Goal: Information Seeking & Learning: Check status

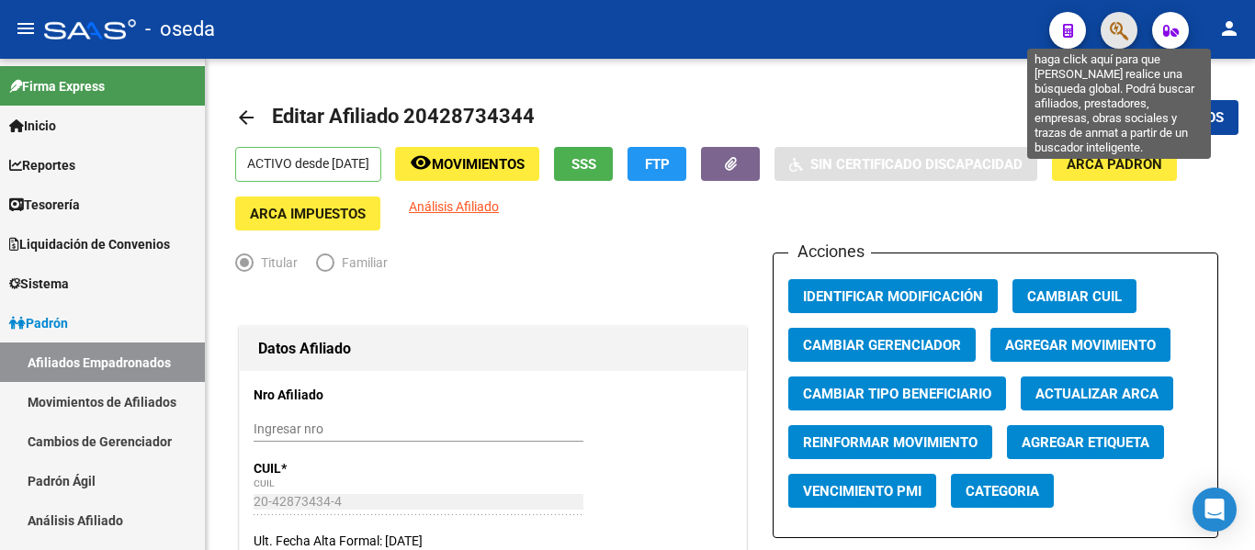
click at [1119, 36] on icon "button" at bounding box center [1119, 30] width 18 height 21
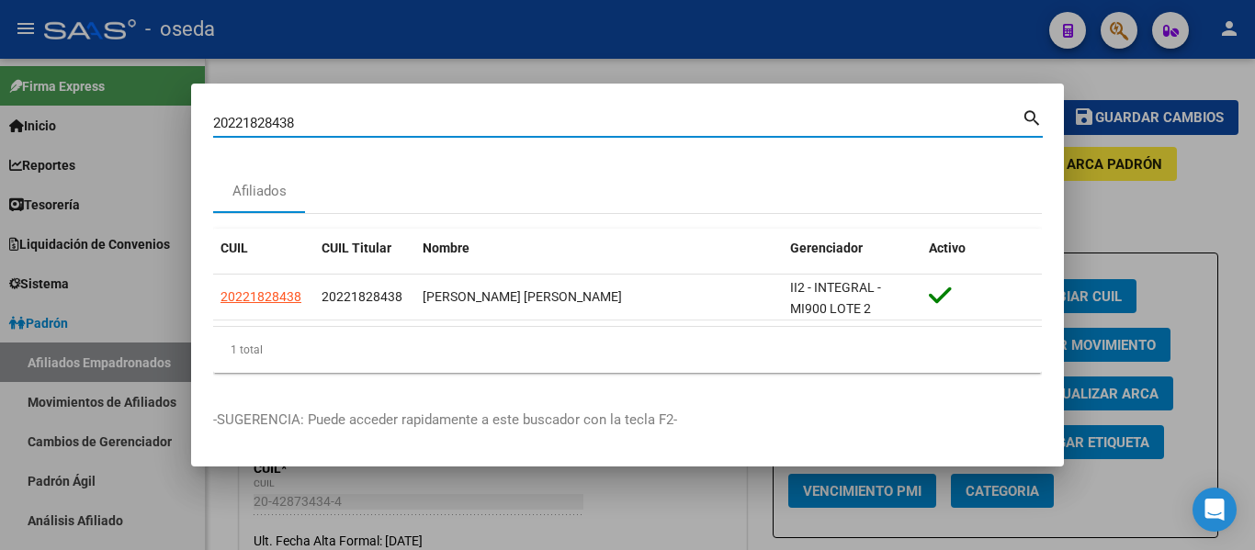
drag, startPoint x: 334, startPoint y: 123, endPoint x: 126, endPoint y: 118, distance: 208.6
click at [126, 118] on div "20221828438 Buscar (apellido, dni, cuil, nro traspaso, cuit, obra social) searc…" at bounding box center [627, 275] width 1255 height 550
paste input "729502695"
type input "27295026958"
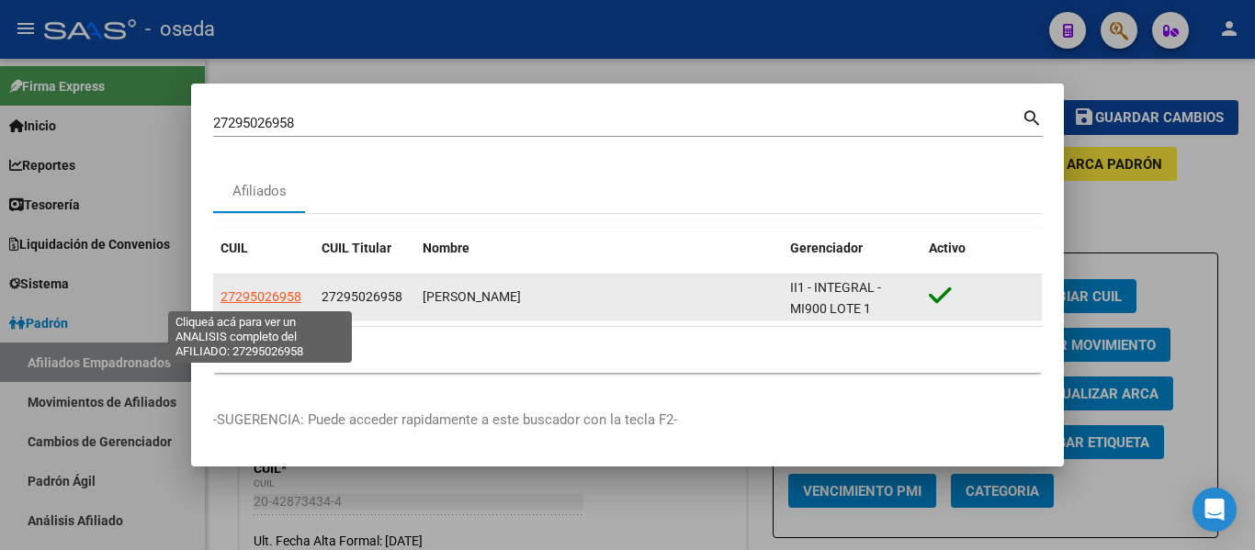
click at [287, 297] on span "27295026958" at bounding box center [261, 296] width 81 height 15
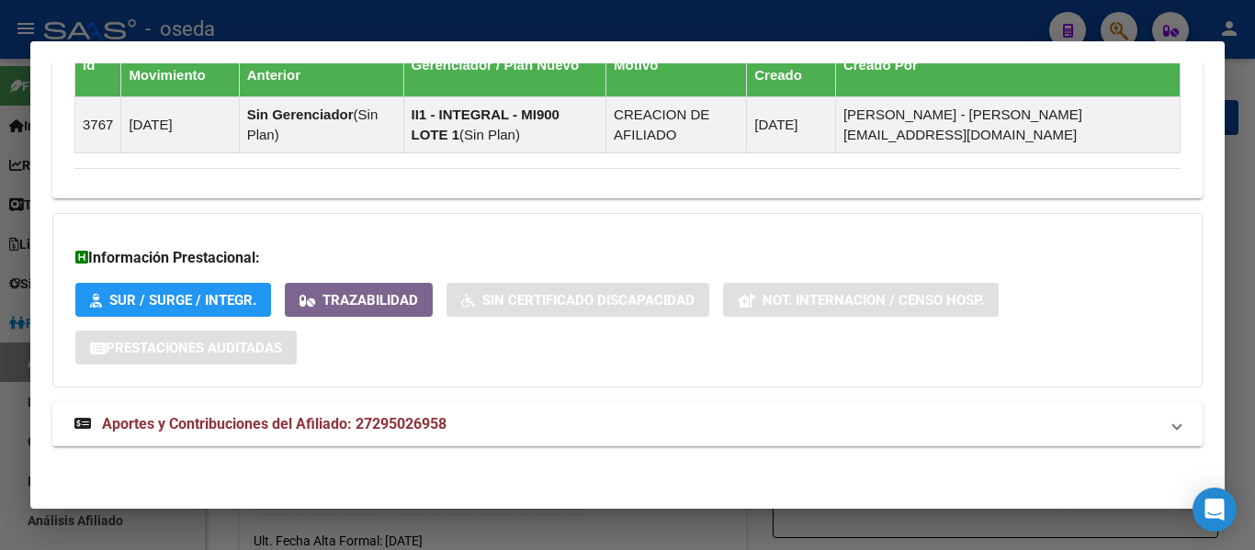
scroll to position [1195, 0]
click at [352, 419] on span "Aportes y Contribuciones del Afiliado: 27295026958" at bounding box center [274, 422] width 345 height 17
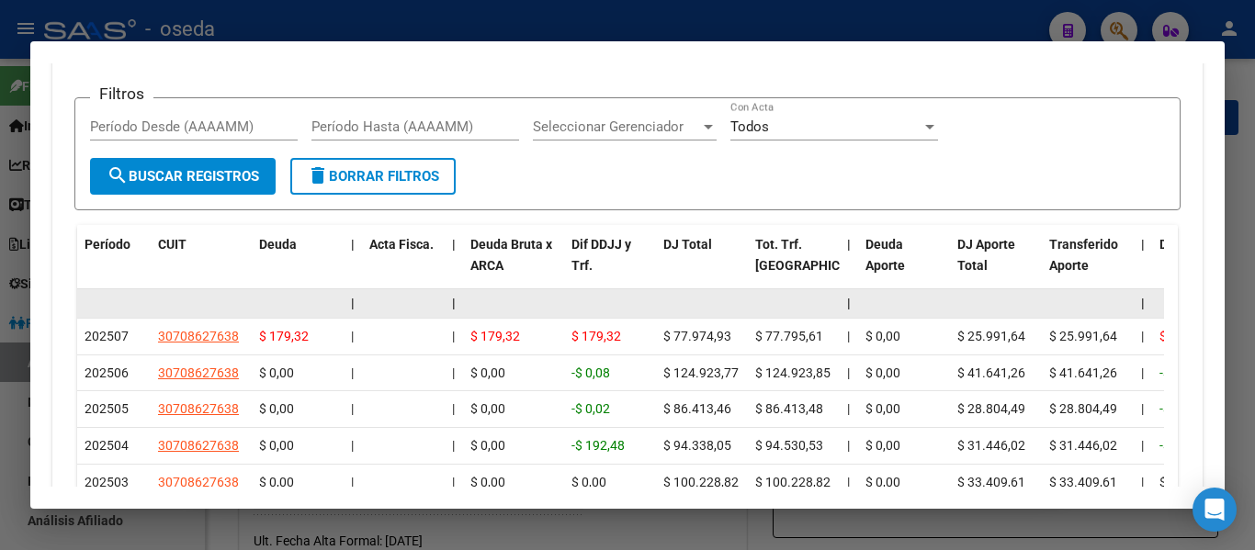
scroll to position [1655, 0]
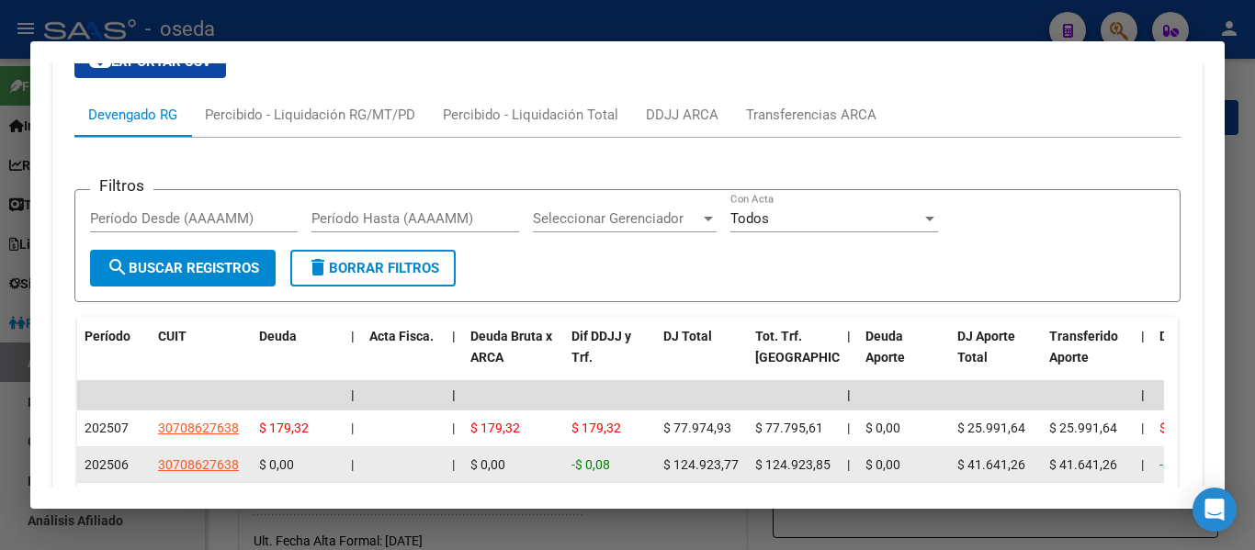
click at [684, 479] on datatable-body-cell "$ 124.923,77" at bounding box center [702, 465] width 92 height 36
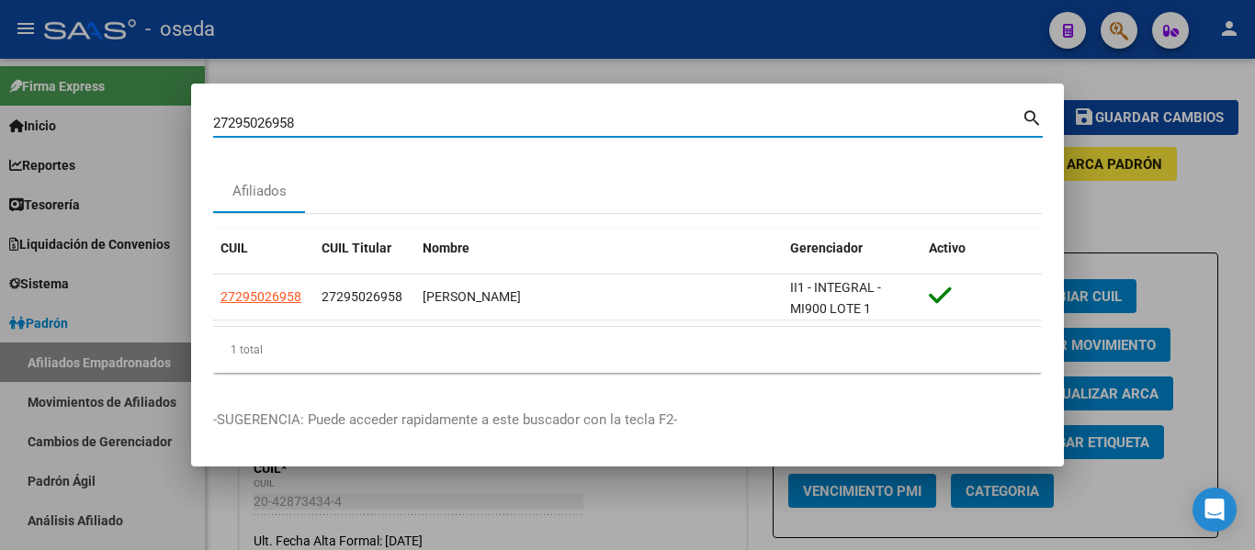
paste input
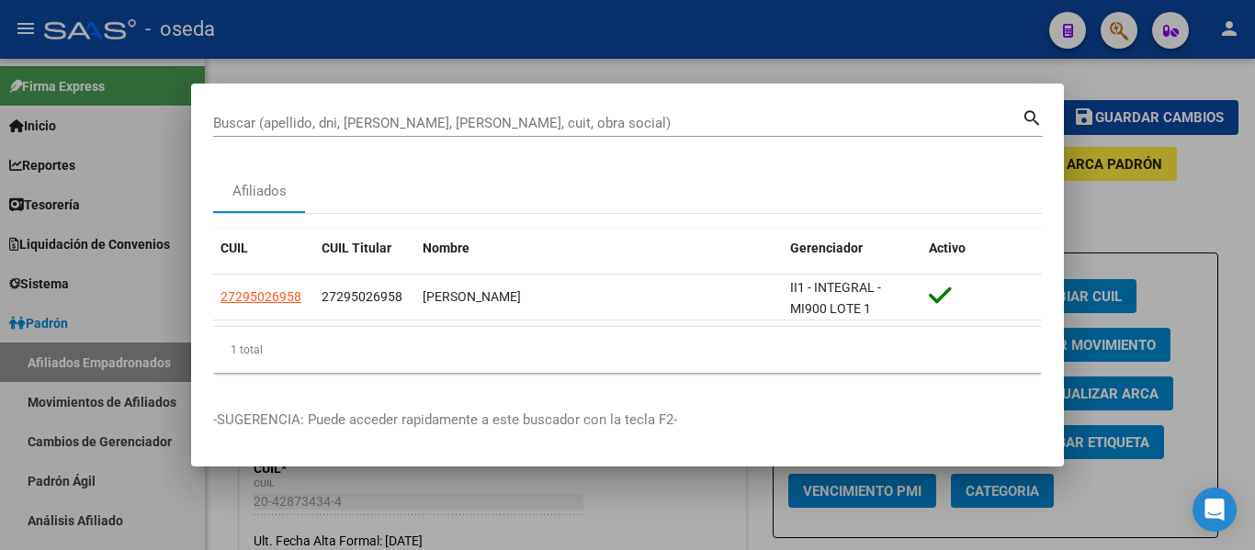
click at [654, 549] on html "menu - oseda person Firma Express Inicio Instructivos Contacto OS Reportes Tabl…" at bounding box center [627, 275] width 1255 height 550
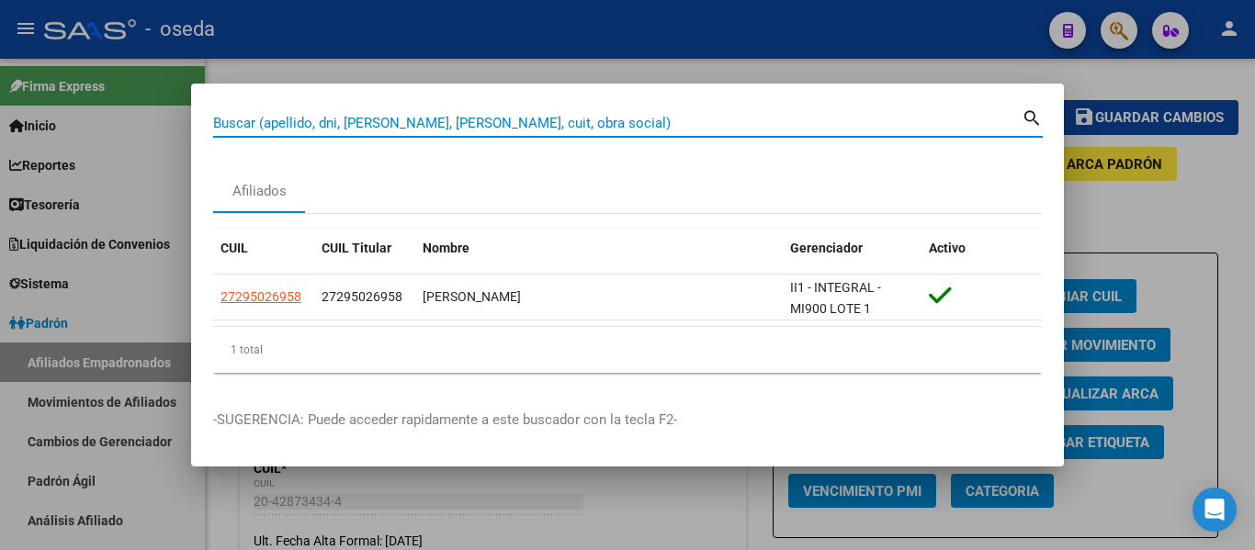
paste input "20949151167"
type input "20949151167"
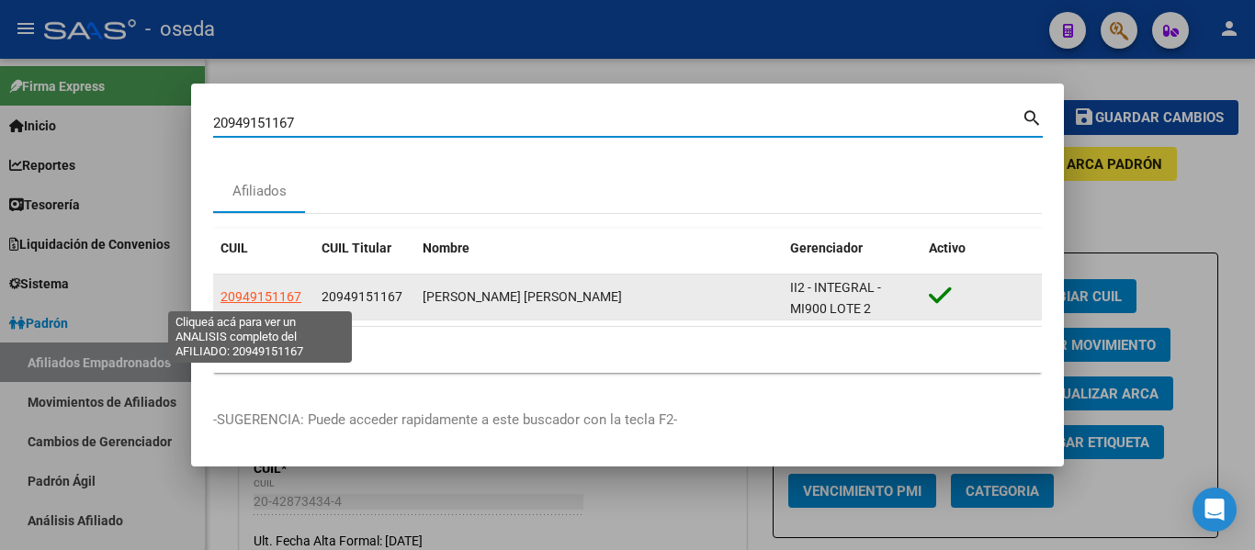
click at [275, 296] on span "20949151167" at bounding box center [261, 296] width 81 height 15
type textarea "20949151167"
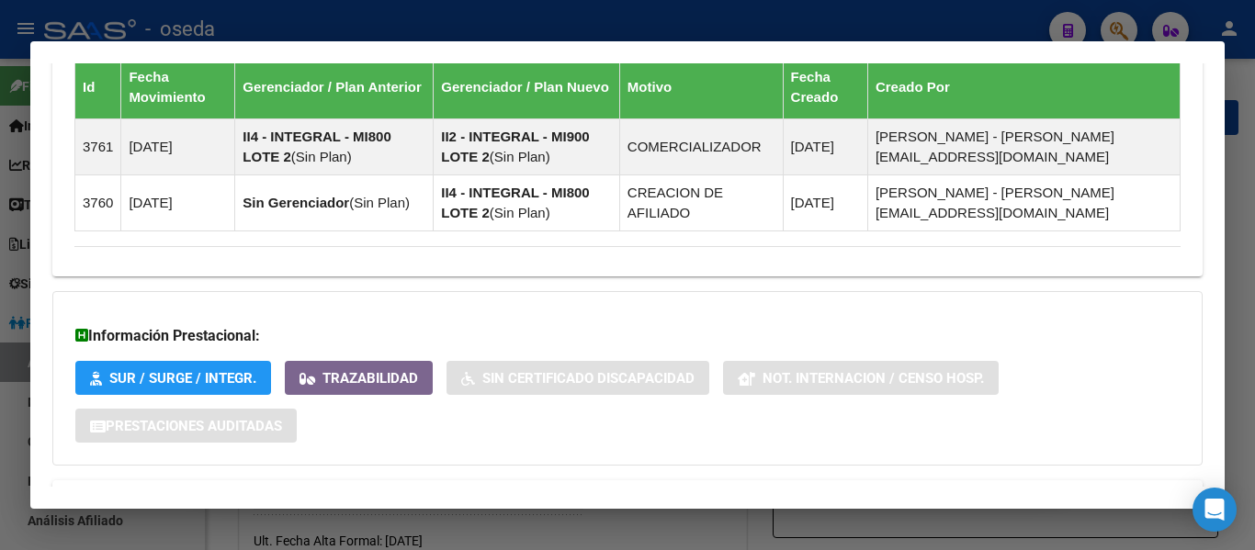
scroll to position [1251, 0]
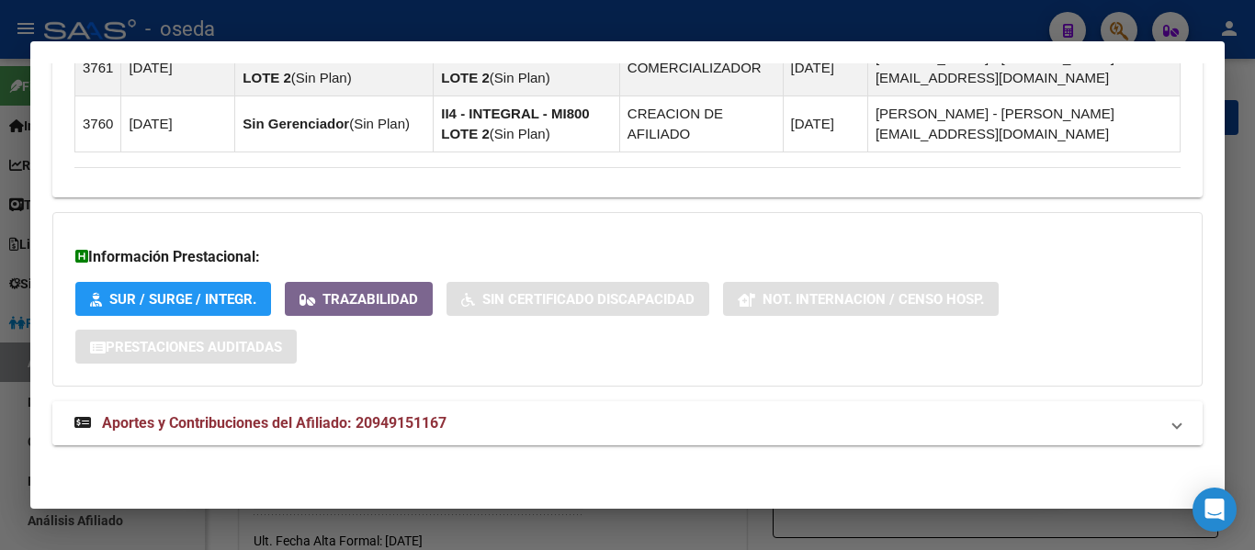
click at [397, 427] on span "Aportes y Contribuciones del Afiliado: 20949151167" at bounding box center [274, 422] width 345 height 17
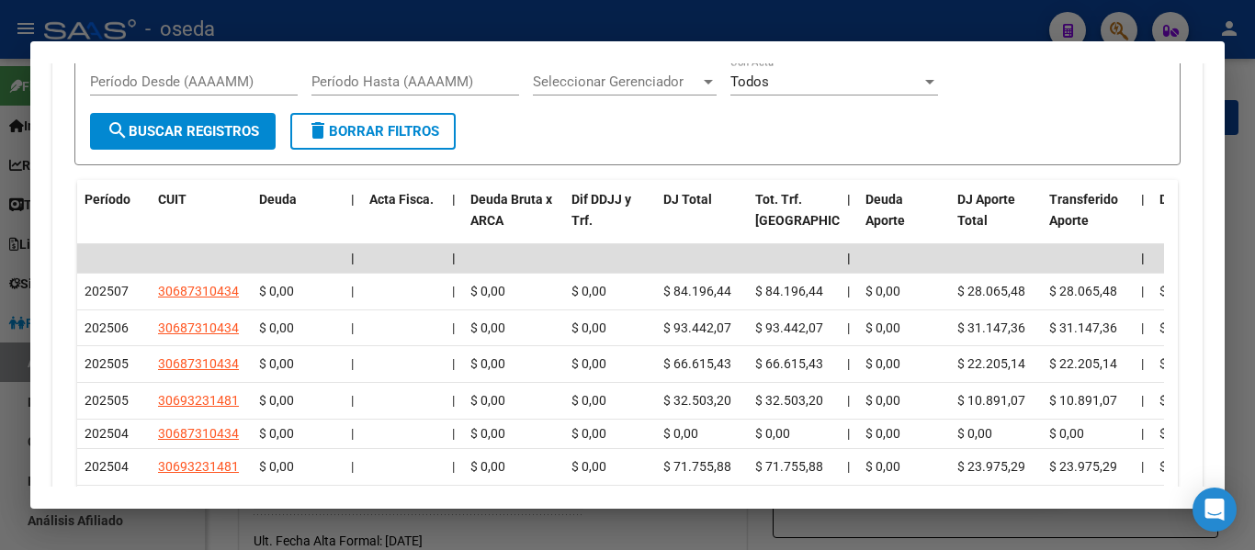
scroll to position [1895, 0]
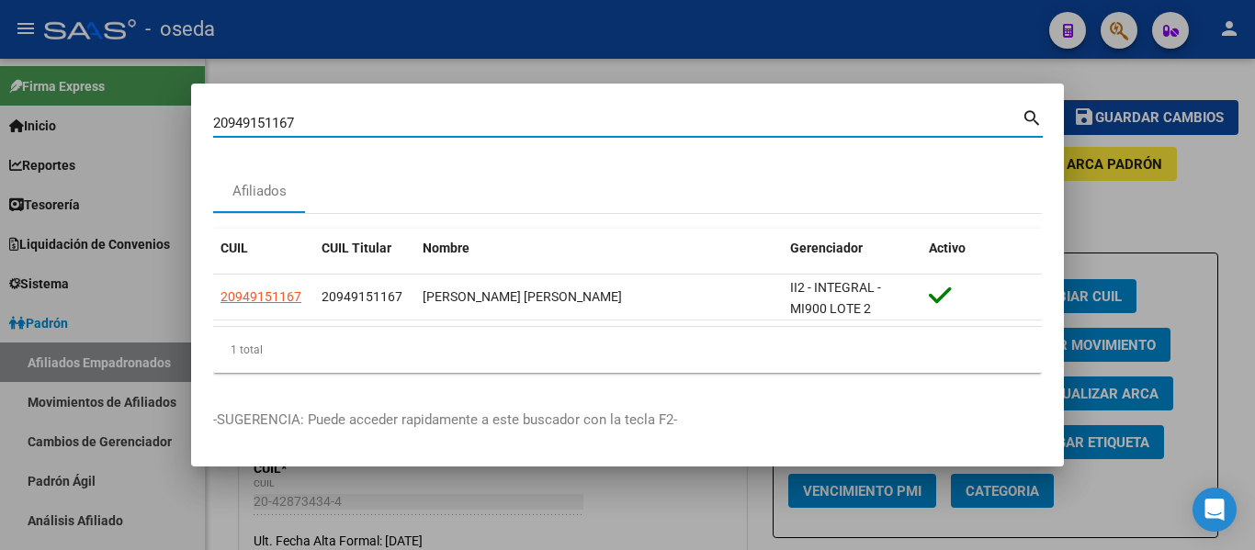
drag, startPoint x: 307, startPoint y: 120, endPoint x: 137, endPoint y: 109, distance: 170.3
click at [137, 109] on div "20949151167 Buscar (apellido, dni, cuil, nro traspaso, cuit, obra social) searc…" at bounding box center [627, 275] width 1255 height 550
paste input "326027945"
type input "20326027945"
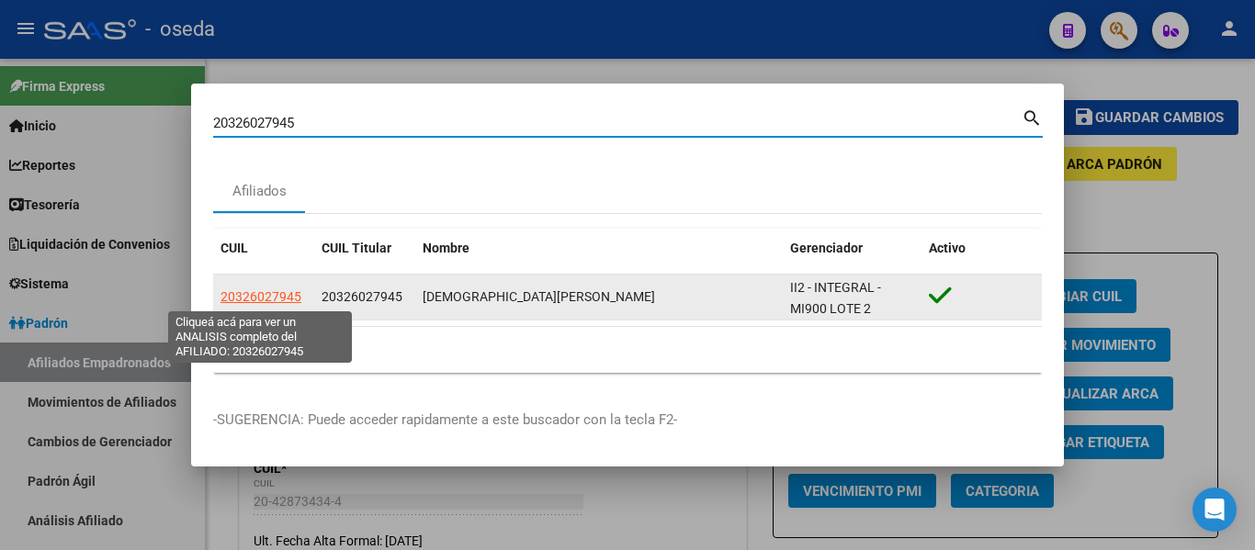
click at [272, 292] on span "20326027945" at bounding box center [261, 296] width 81 height 15
type textarea "20326027945"
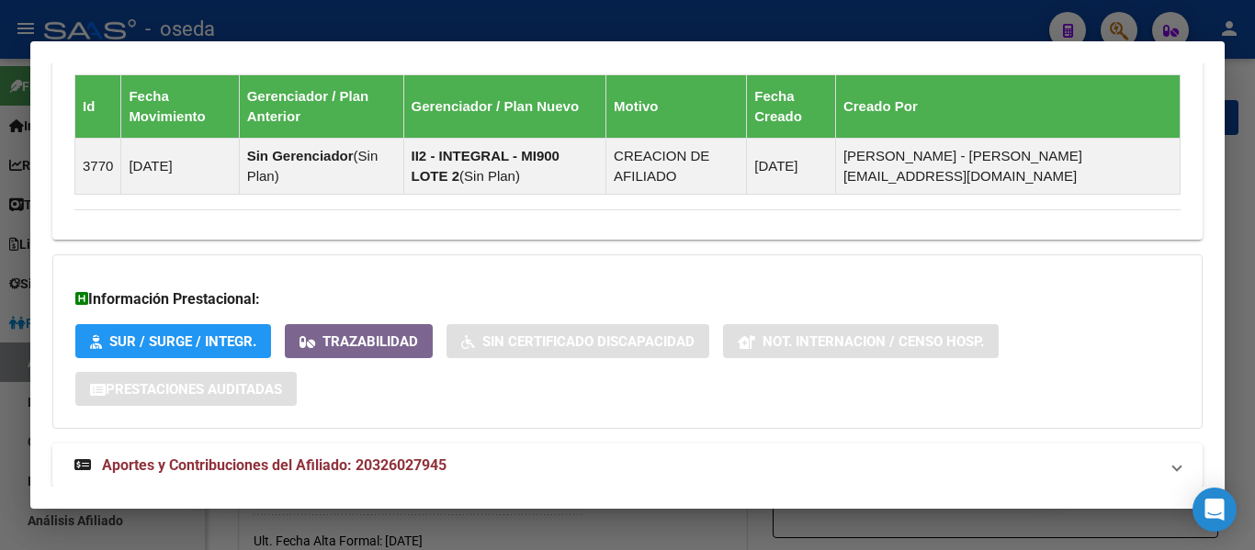
scroll to position [1195, 0]
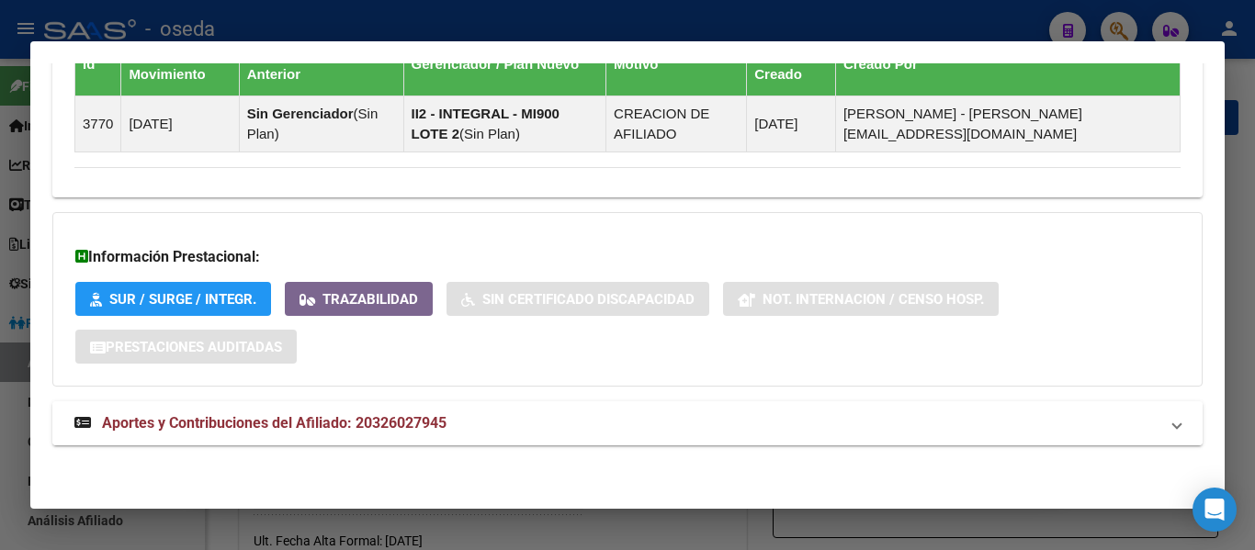
click at [436, 418] on span "Aportes y Contribuciones del Afiliado: 20326027945" at bounding box center [274, 422] width 345 height 17
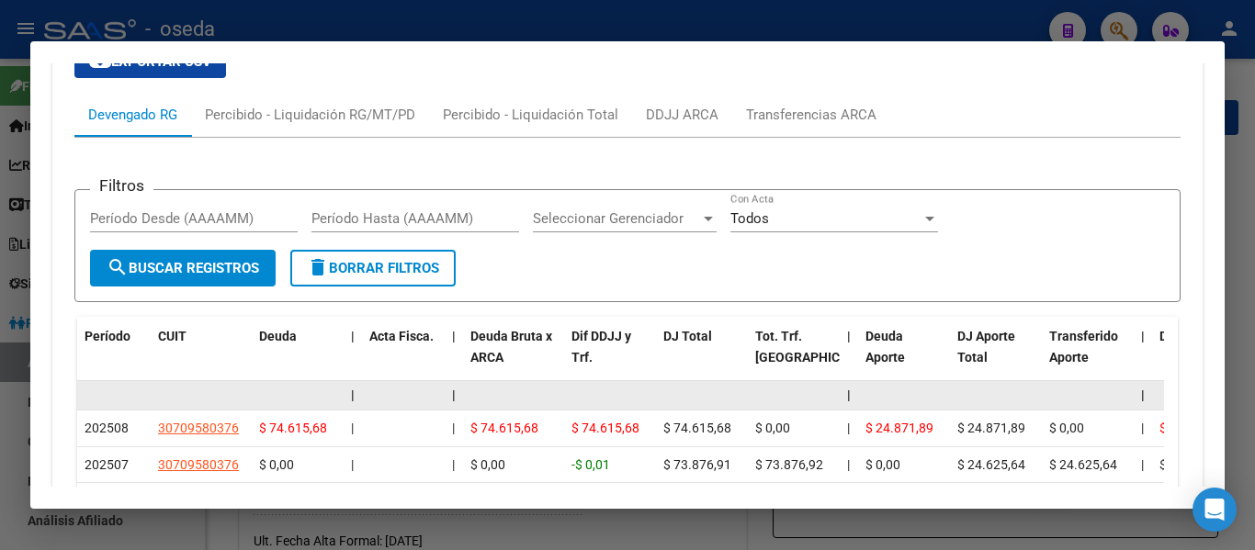
scroll to position [1747, 0]
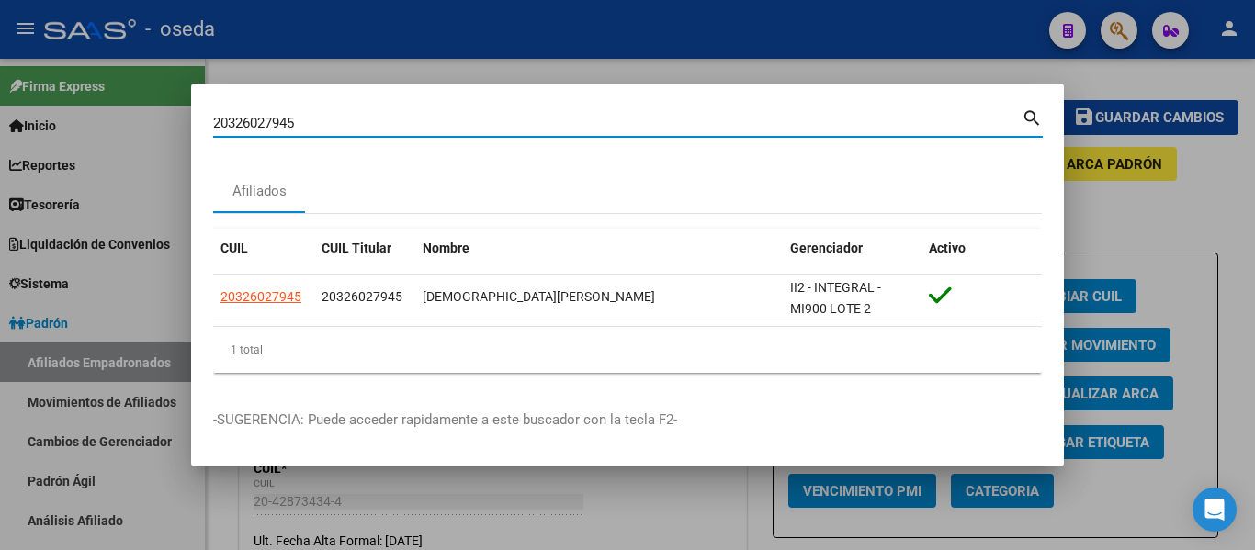
drag, startPoint x: 322, startPoint y: 121, endPoint x: 145, endPoint y: 131, distance: 177.6
click at [145, 131] on div "20326027945 Buscar (apellido, dni, cuil, [PERSON_NAME], cuit, obra social) sear…" at bounding box center [627, 275] width 1255 height 550
paste input "7200576158"
type input "27200576158"
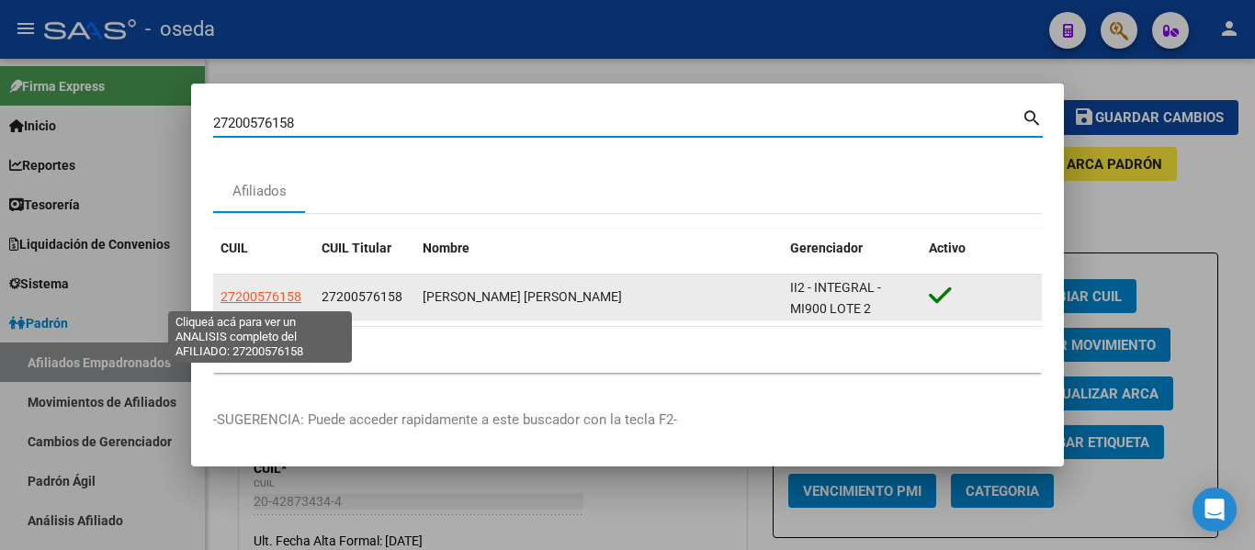
click at [243, 291] on span "27200576158" at bounding box center [261, 296] width 81 height 15
type textarea "27200576158"
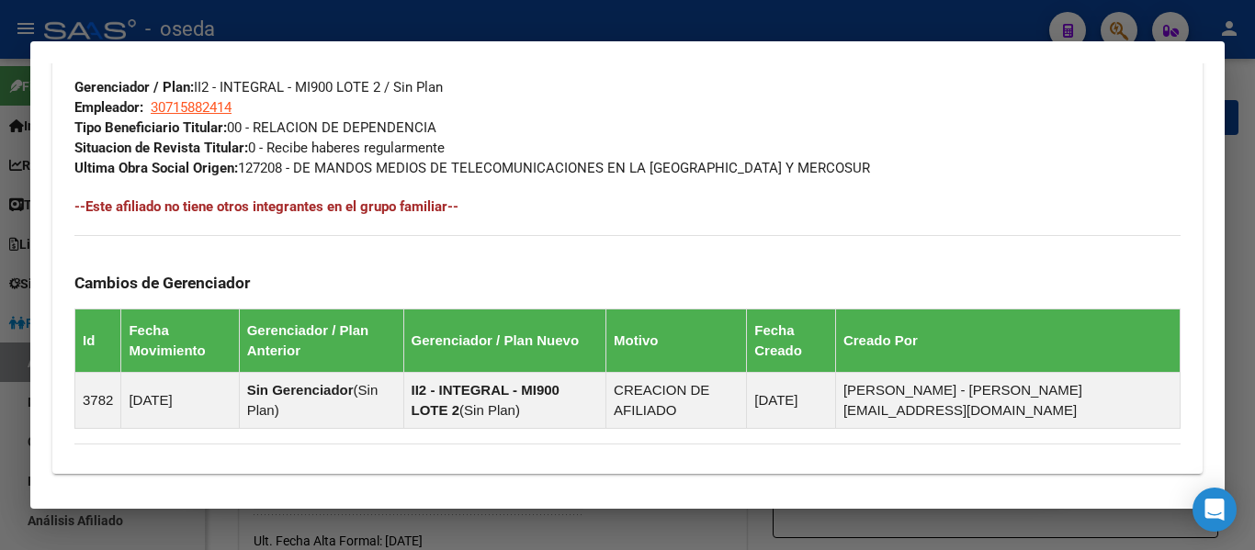
scroll to position [1195, 0]
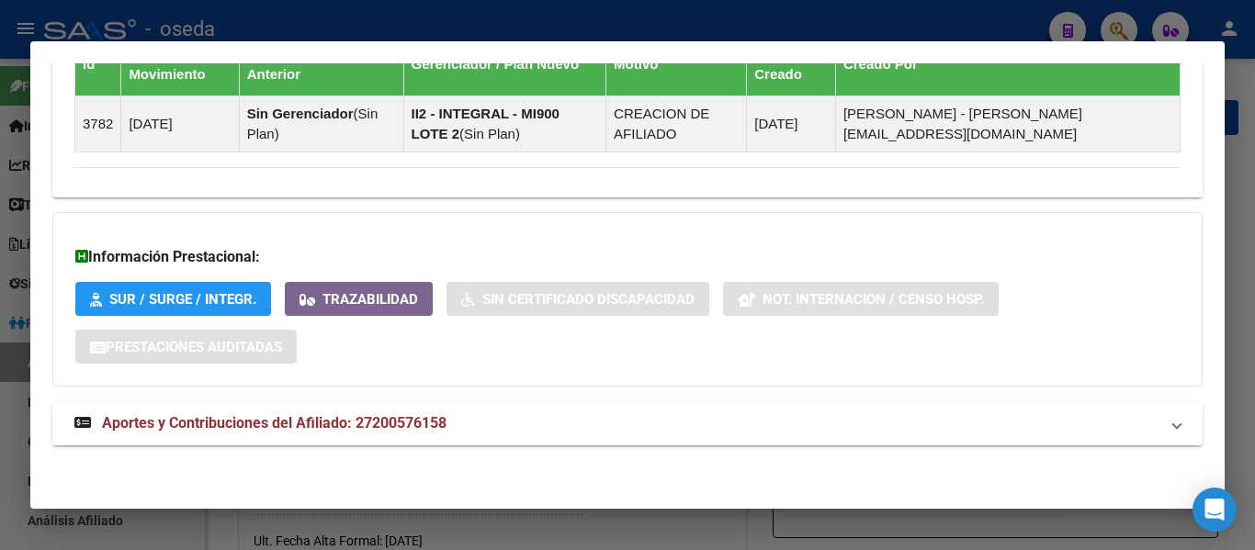
click at [396, 423] on span "Aportes y Contribuciones del Afiliado: 27200576158" at bounding box center [274, 422] width 345 height 17
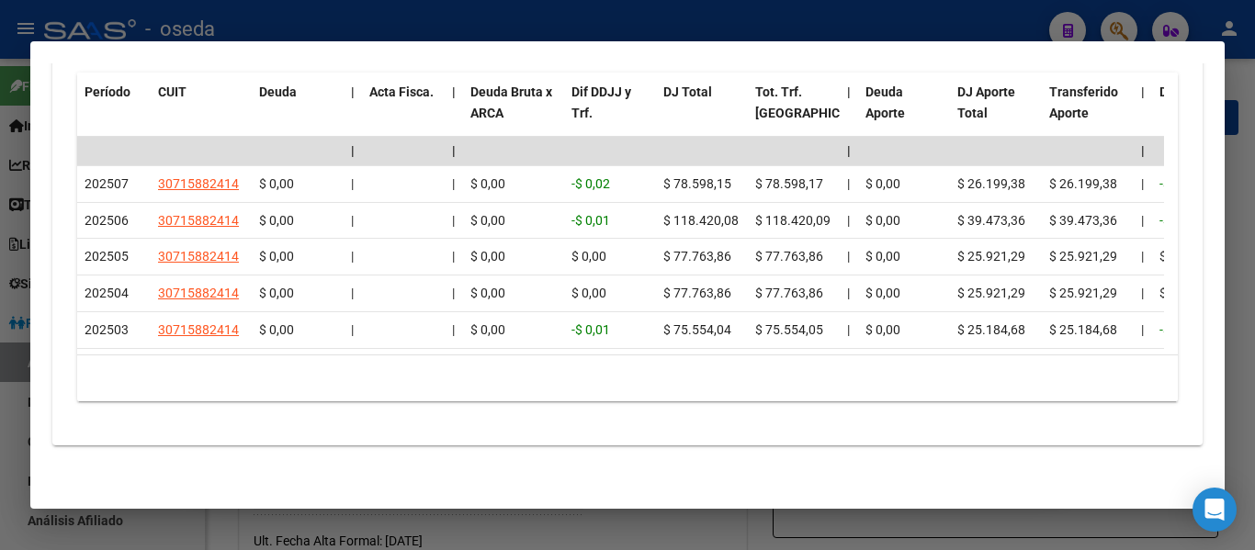
scroll to position [1826, 0]
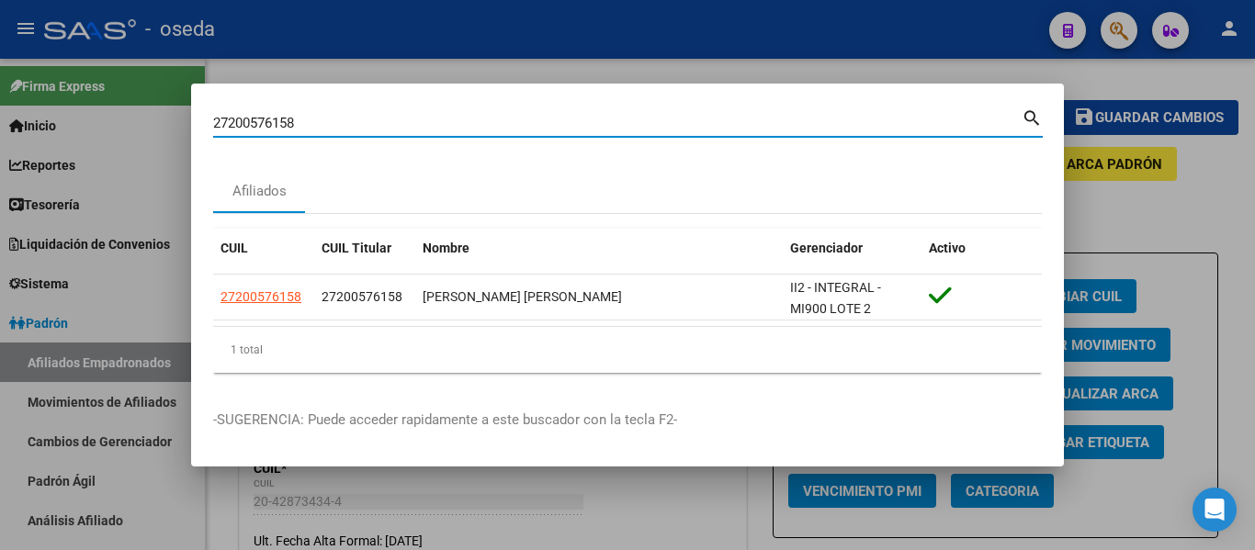
drag, startPoint x: 323, startPoint y: 125, endPoint x: 154, endPoint y: 128, distance: 169.1
click at [155, 129] on div "27200576158 Buscar (apellido, dni, cuil, nro traspaso, cuit, obra social) searc…" at bounding box center [627, 275] width 1255 height 550
paste input "3250461119"
type input "23250461119"
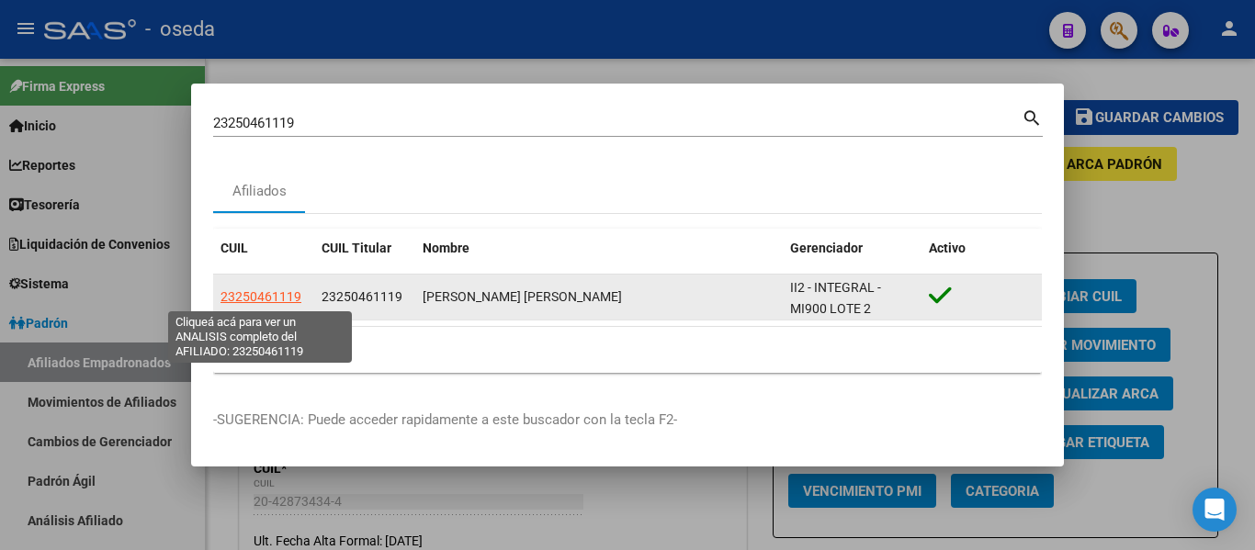
click at [263, 298] on span "23250461119" at bounding box center [261, 296] width 81 height 15
type textarea "23250461119"
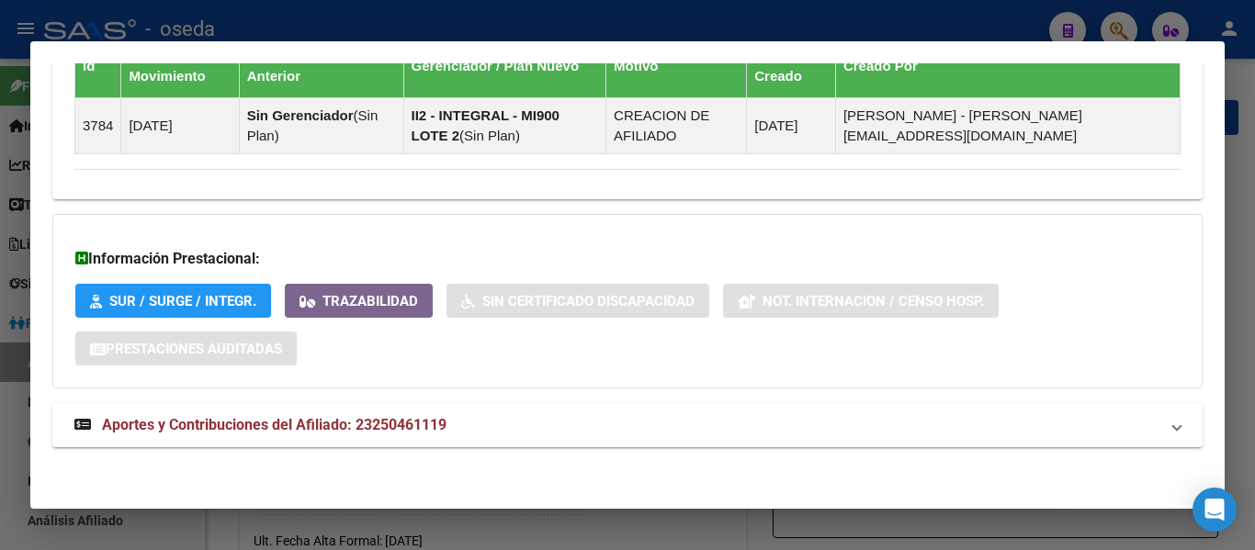
scroll to position [1257, 0]
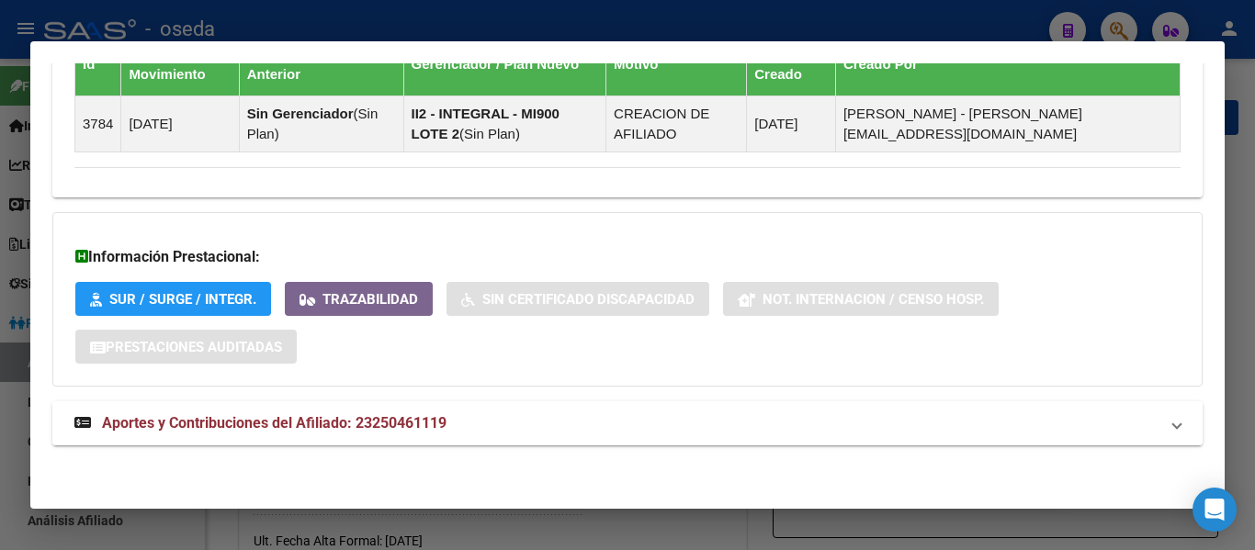
click at [426, 418] on span "Aportes y Contribuciones del Afiliado: 23250461119" at bounding box center [274, 422] width 345 height 17
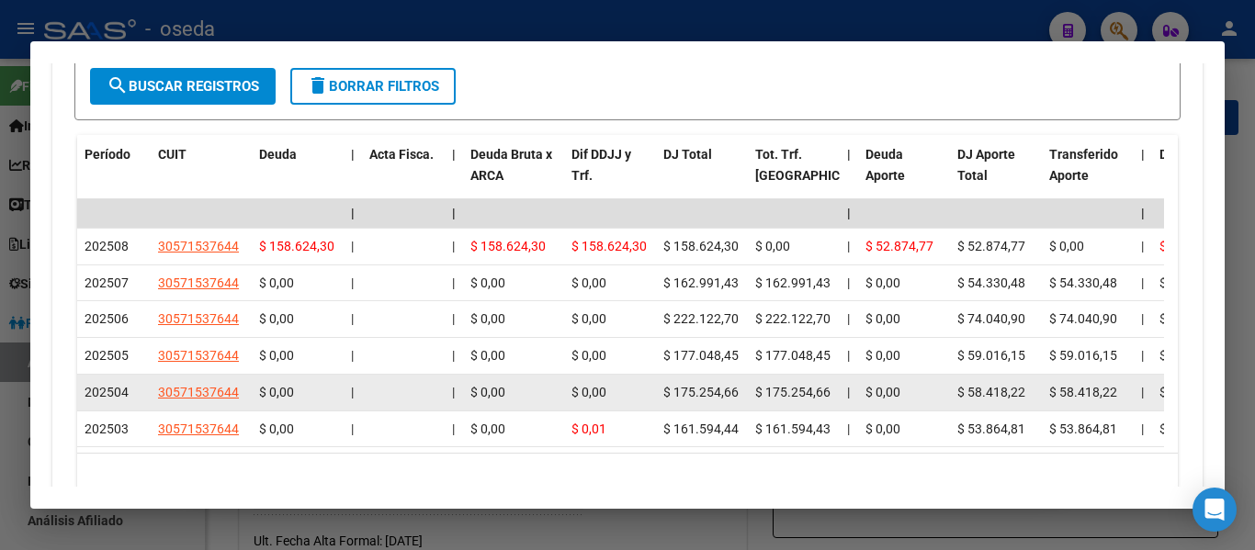
scroll to position [1900, 0]
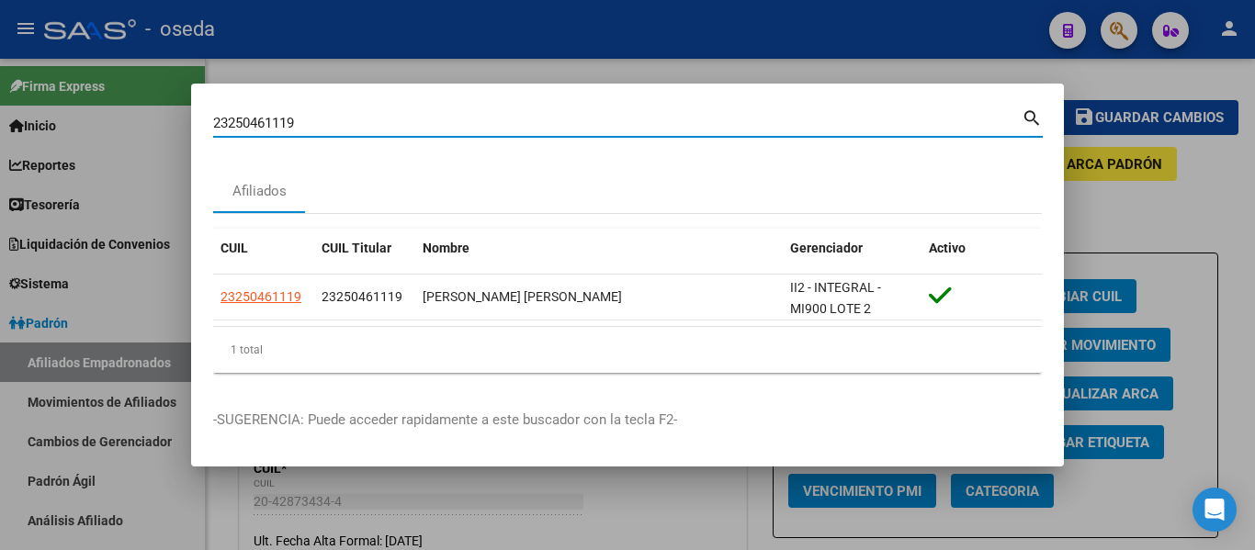
drag, startPoint x: 316, startPoint y: 120, endPoint x: 155, endPoint y: 106, distance: 161.5
click at [157, 102] on div "23250461119 Buscar (apellido, dni, cuil, nro traspaso, cuit, obra social) searc…" at bounding box center [627, 275] width 1255 height 550
paste input
click at [324, 128] on input "Buscar (apellido, dni, [PERSON_NAME], [PERSON_NAME], cuit, obra social)" at bounding box center [617, 123] width 809 height 17
paste input "27216454605"
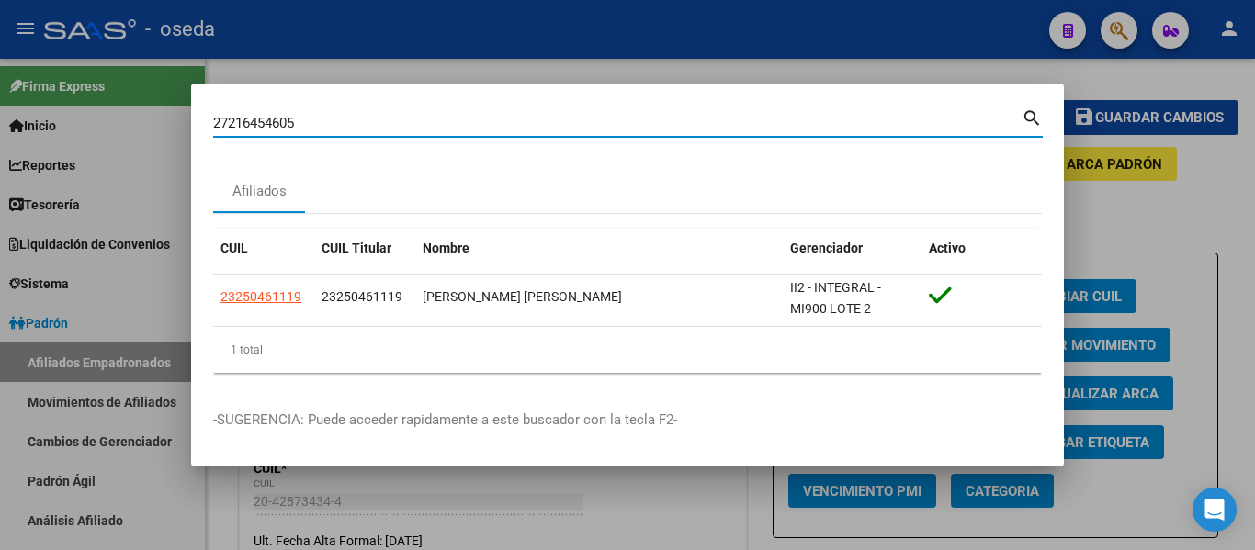
type input "27216454605"
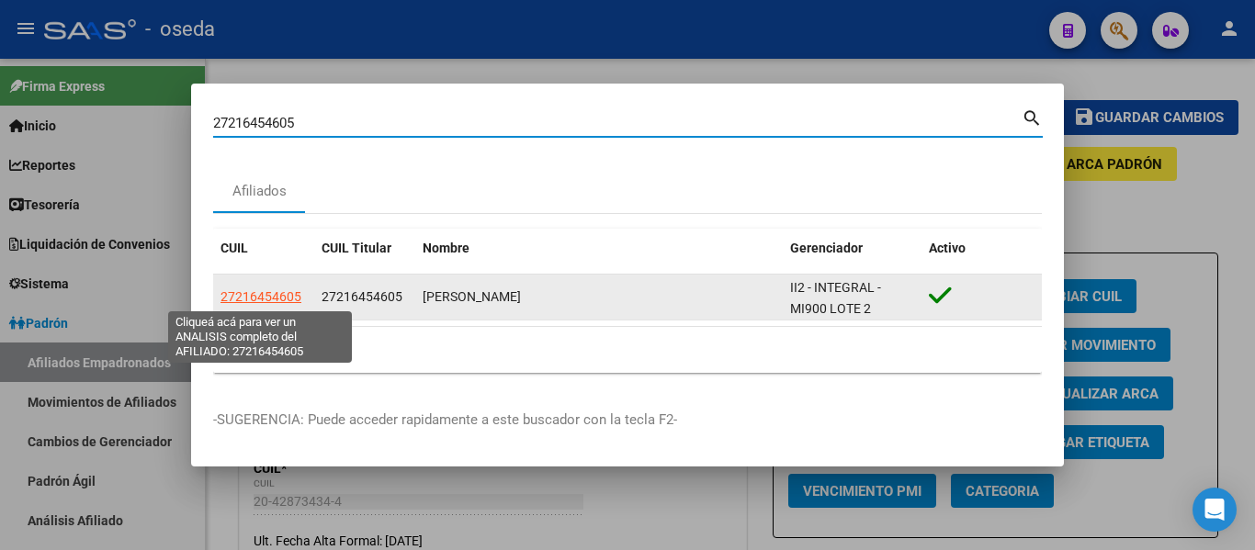
click at [277, 300] on span "27216454605" at bounding box center [261, 296] width 81 height 15
type textarea "27216454605"
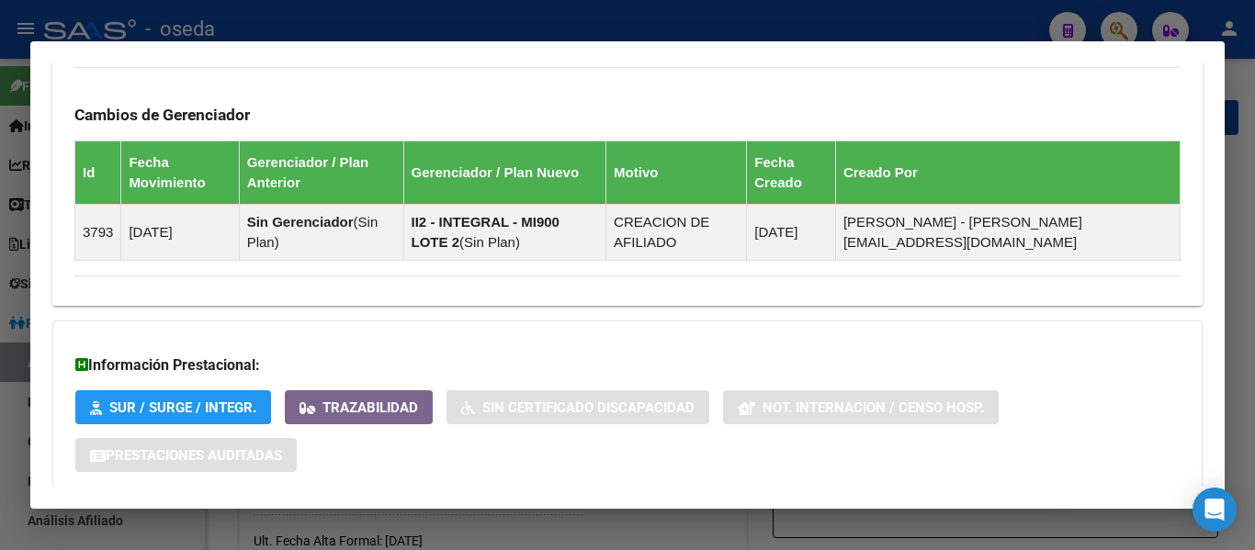
scroll to position [1195, 0]
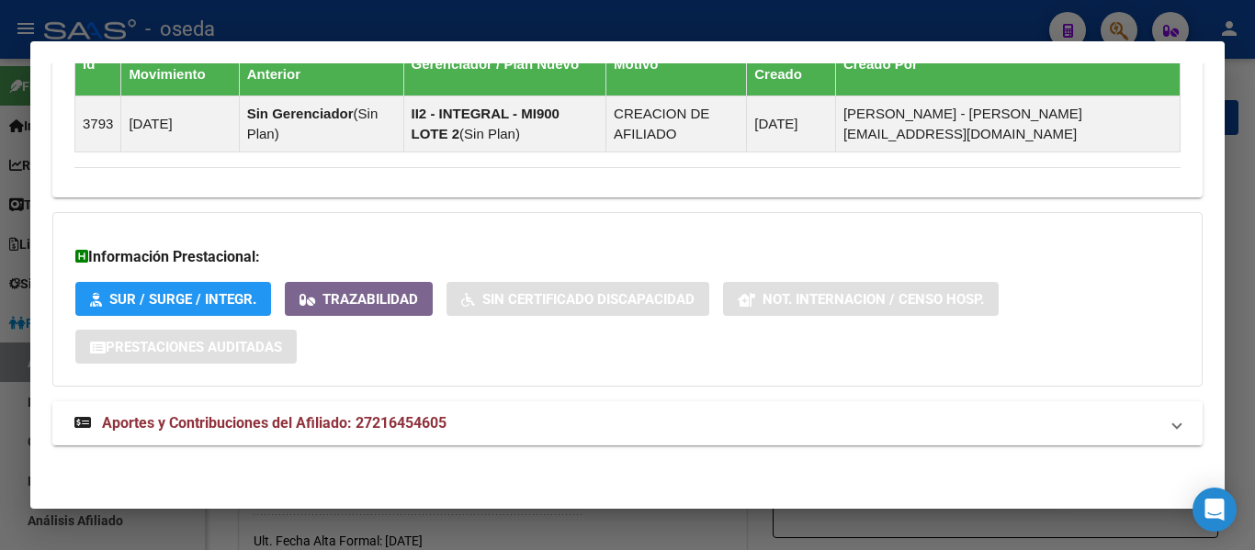
click at [220, 416] on span "Aportes y Contribuciones del Afiliado: 27216454605" at bounding box center [274, 422] width 345 height 17
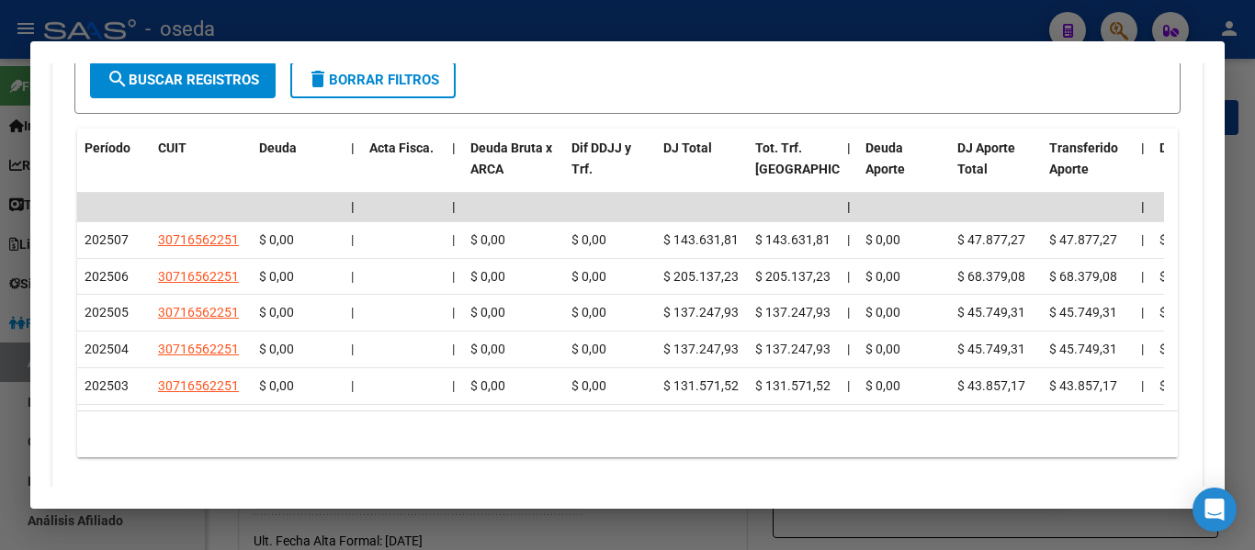
scroll to position [1734, 0]
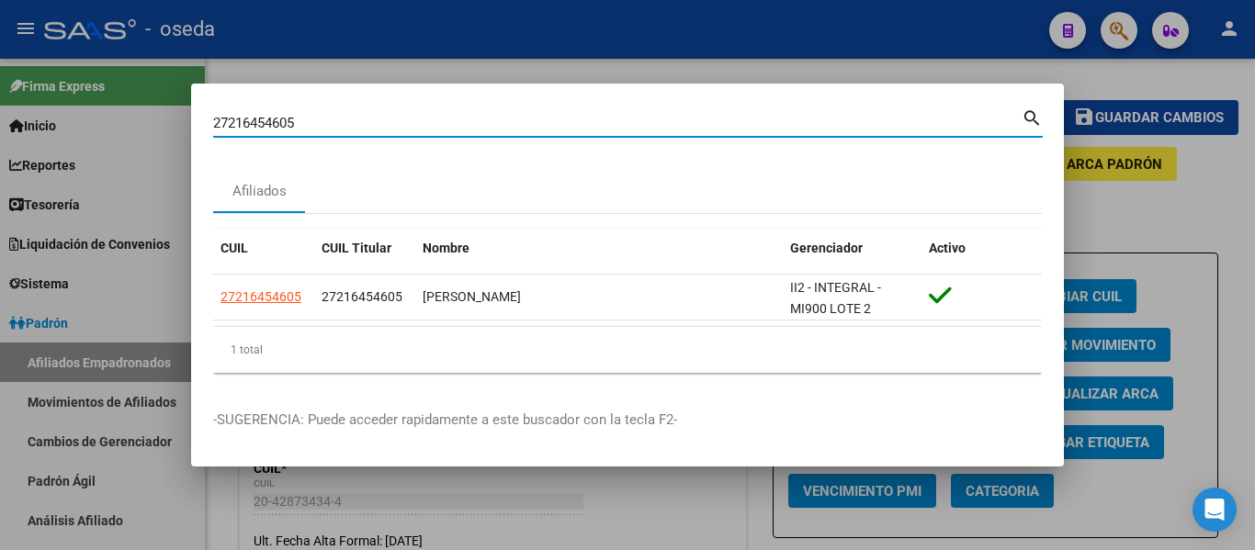
drag, startPoint x: 311, startPoint y: 121, endPoint x: 26, endPoint y: 114, distance: 285.8
click at [26, 114] on div "27216454605 Buscar (apellido, dni, cuil, nro traspaso, cuit, obra social) searc…" at bounding box center [627, 275] width 1255 height 550
paste input "0317971657"
type input "20317971657"
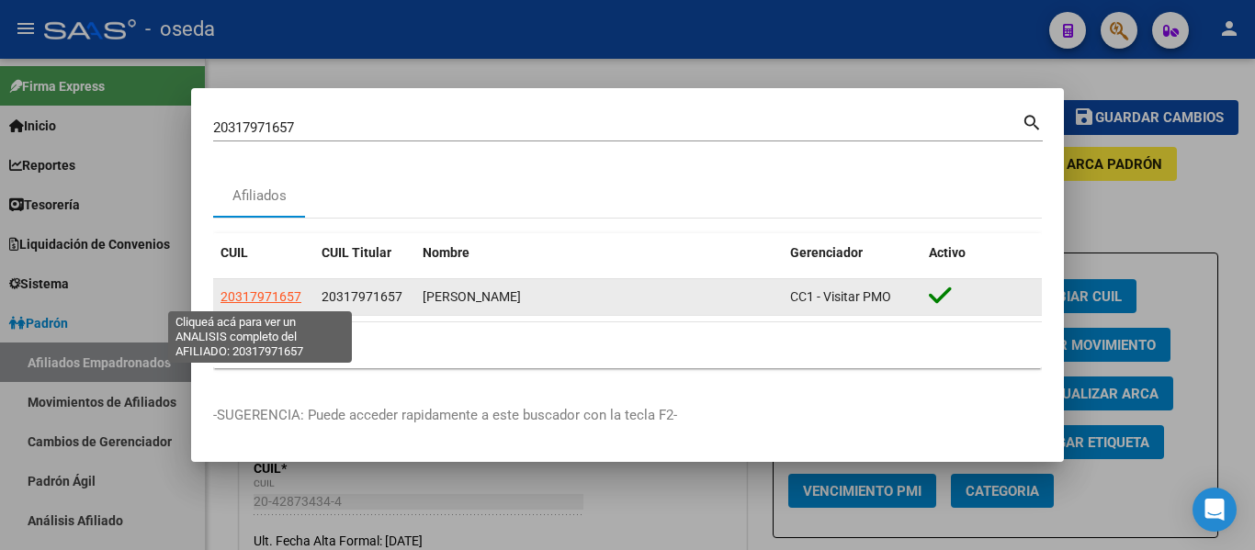
click at [284, 295] on span "20317971657" at bounding box center [261, 296] width 81 height 15
type textarea "20317971657"
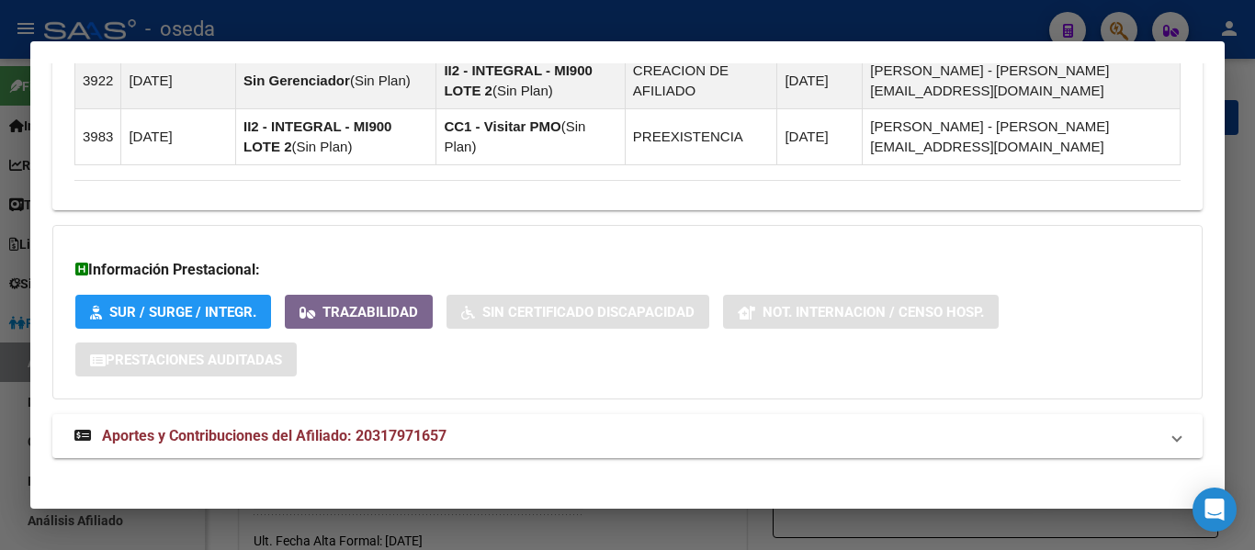
scroll to position [1251, 0]
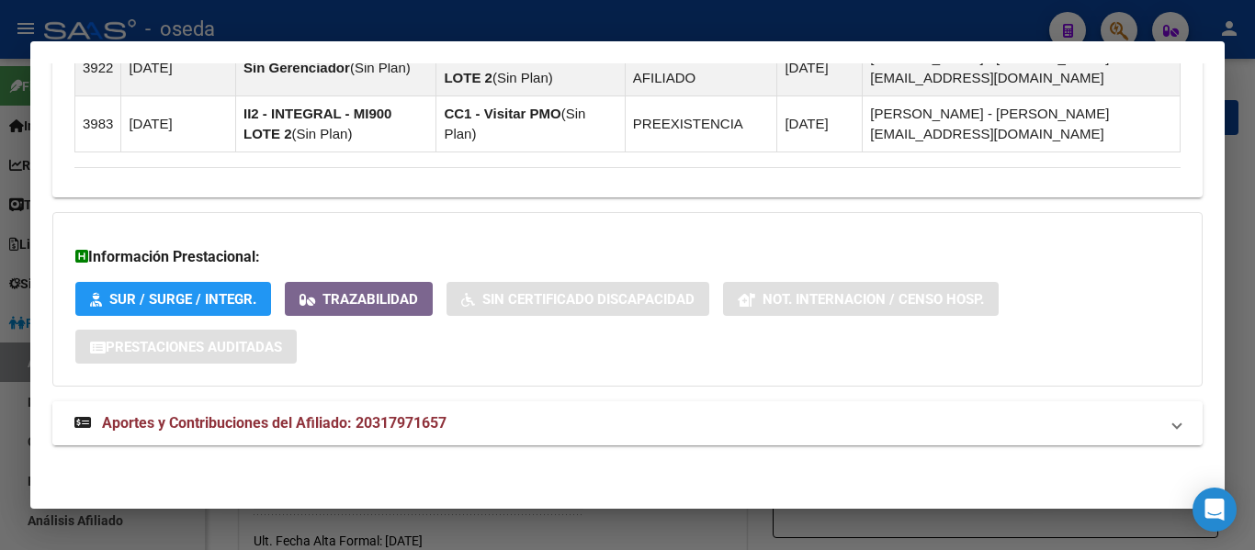
click at [424, 420] on span "Aportes y Contribuciones del Afiliado: 20317971657" at bounding box center [274, 422] width 345 height 17
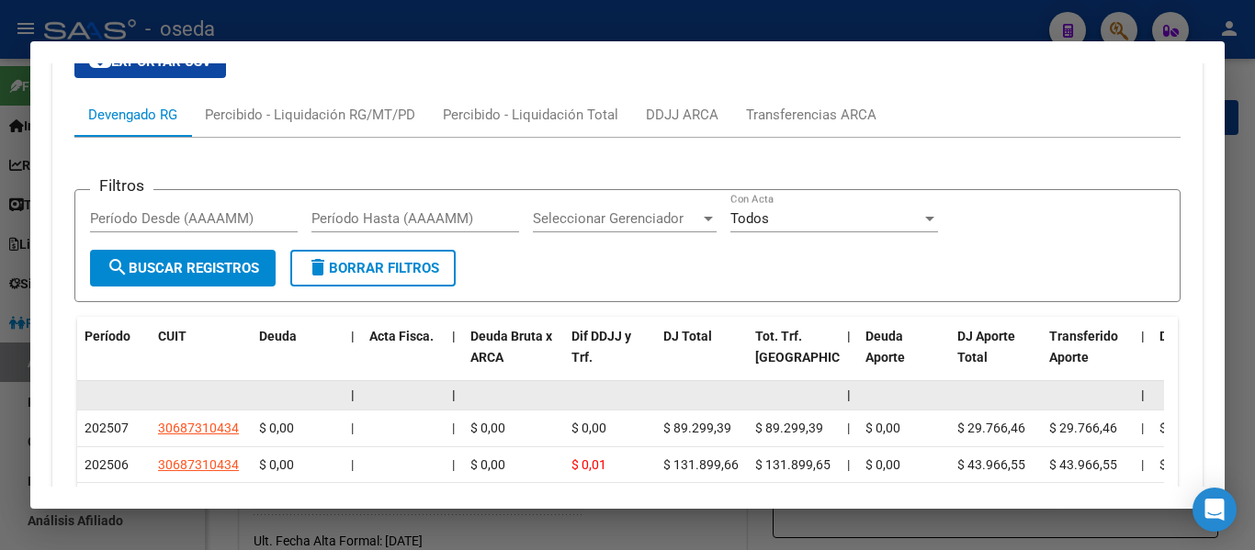
scroll to position [1803, 0]
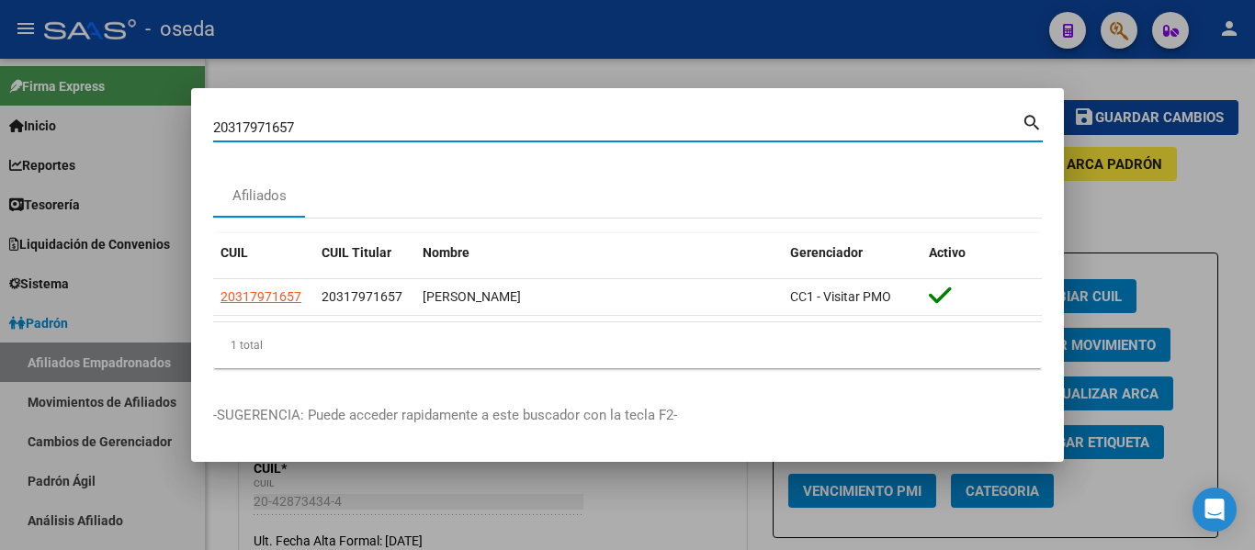
drag, startPoint x: 337, startPoint y: 130, endPoint x: 149, endPoint y: 123, distance: 188.5
click at [149, 123] on div "20317971657 Buscar (apellido, dni, cuil, nro traspaso, cuit, obra social) searc…" at bounding box center [627, 275] width 1255 height 550
paste input "26948184"
type input "20269481847"
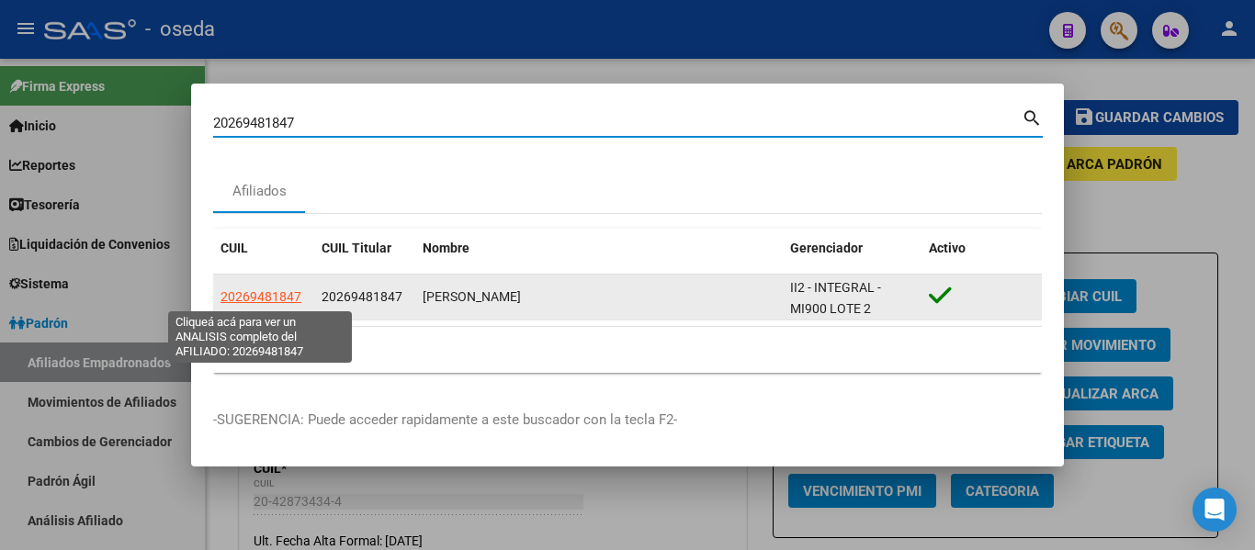
click at [287, 298] on span "20269481847" at bounding box center [261, 296] width 81 height 15
type textarea "20269481847"
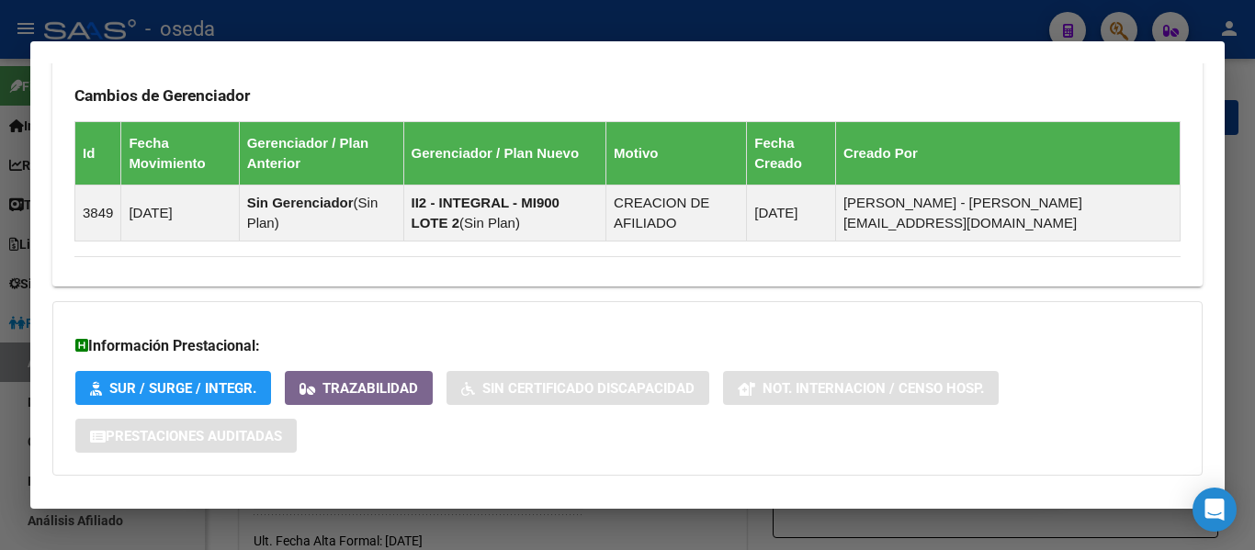
scroll to position [1302, 0]
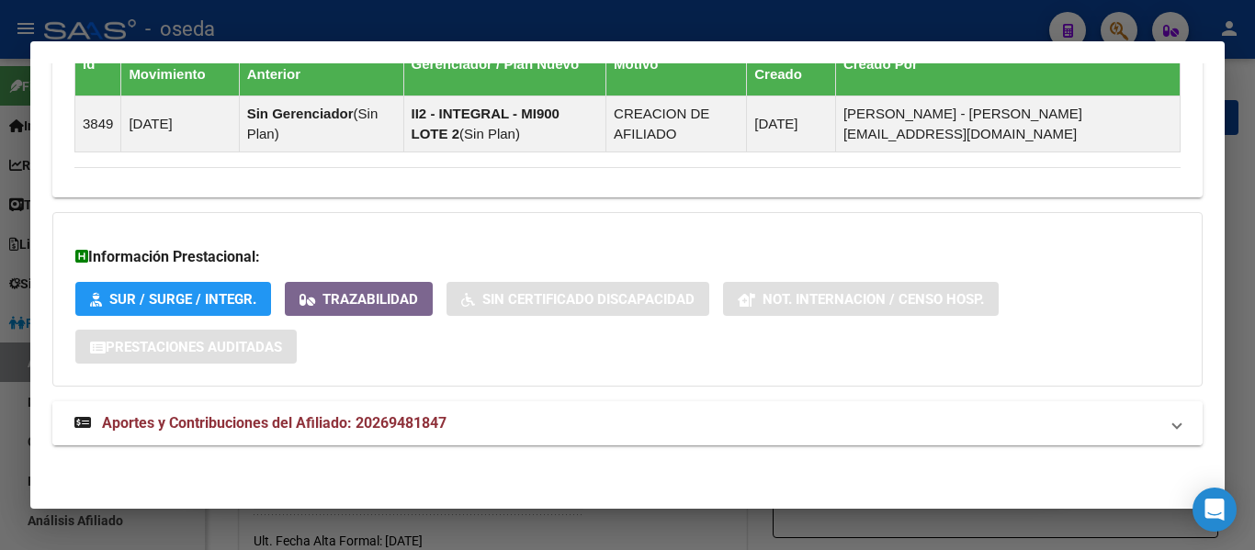
click at [413, 424] on span "Aportes y Contribuciones del Afiliado: 20269481847" at bounding box center [274, 422] width 345 height 17
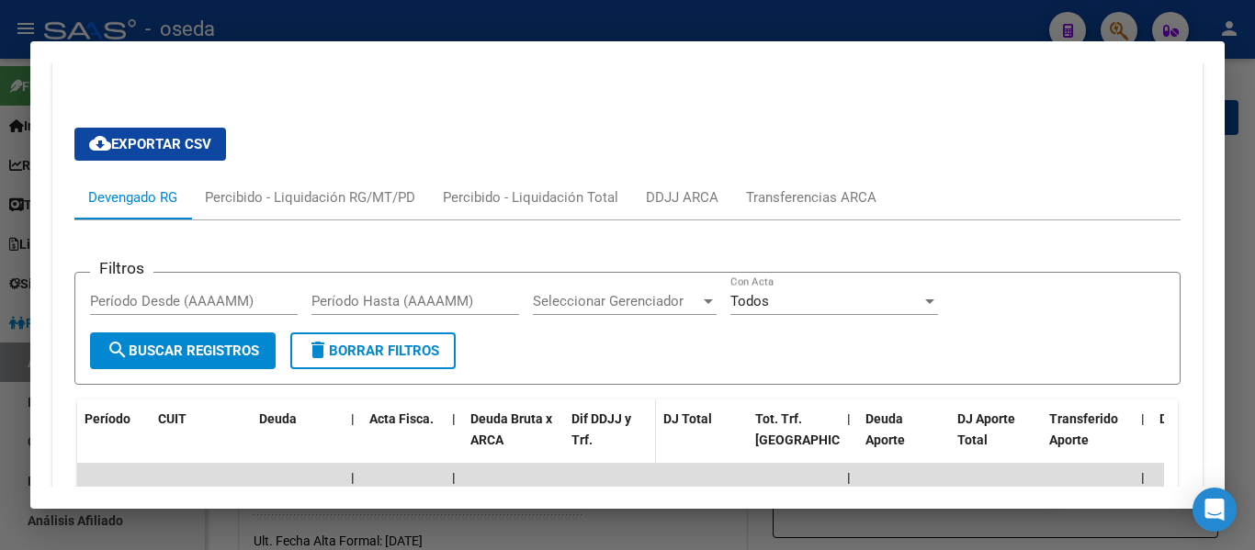
scroll to position [1669, 0]
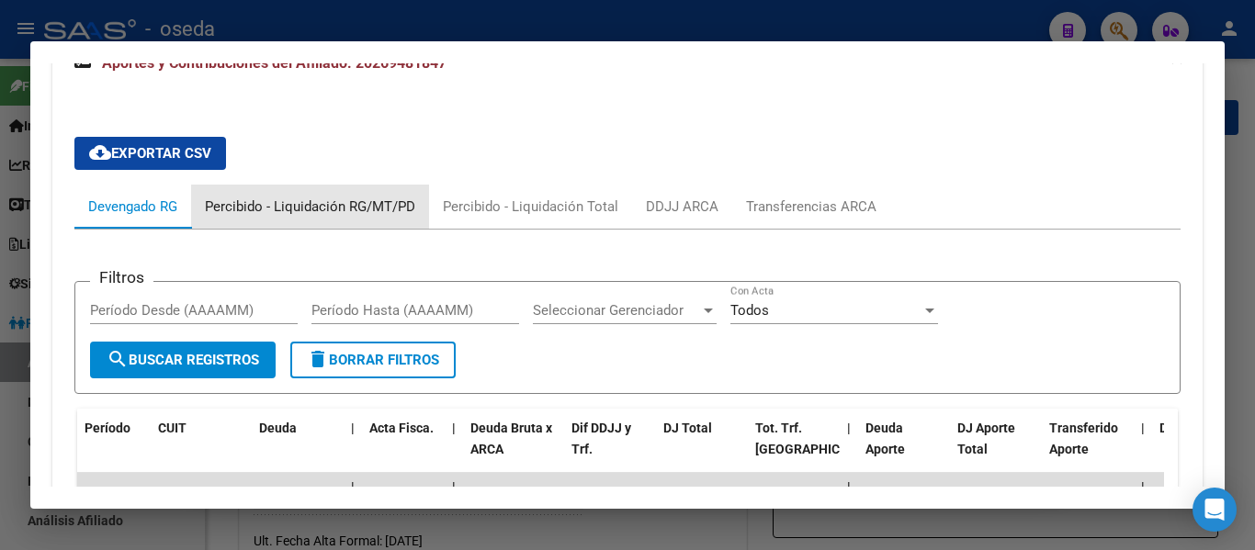
click at [316, 206] on div "Percibido - Liquidación RG/MT/PD" at bounding box center [310, 207] width 210 height 20
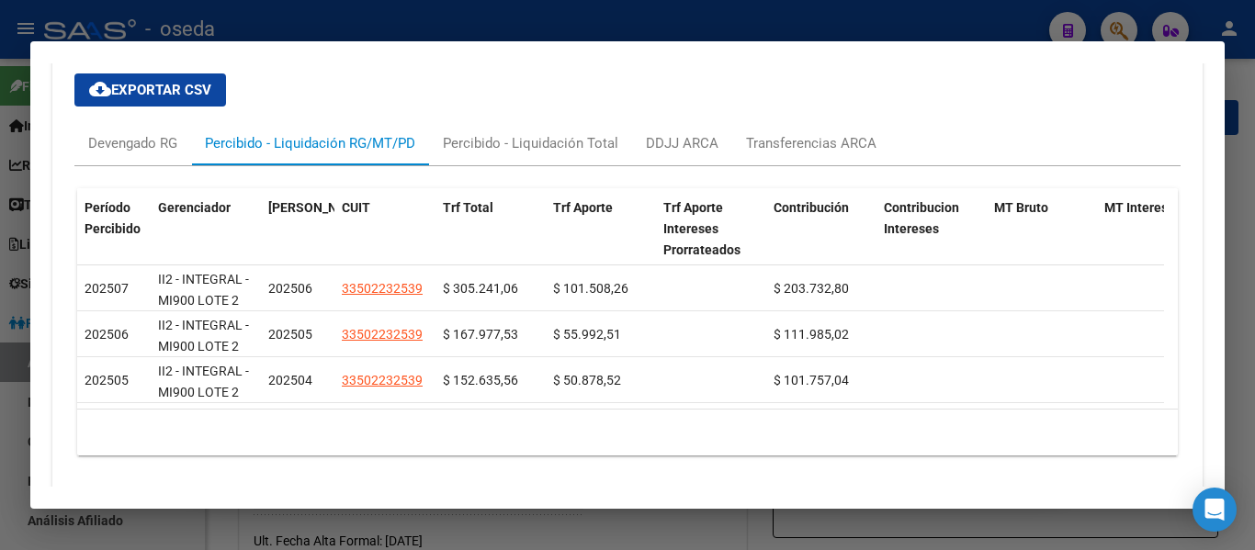
scroll to position [1761, 0]
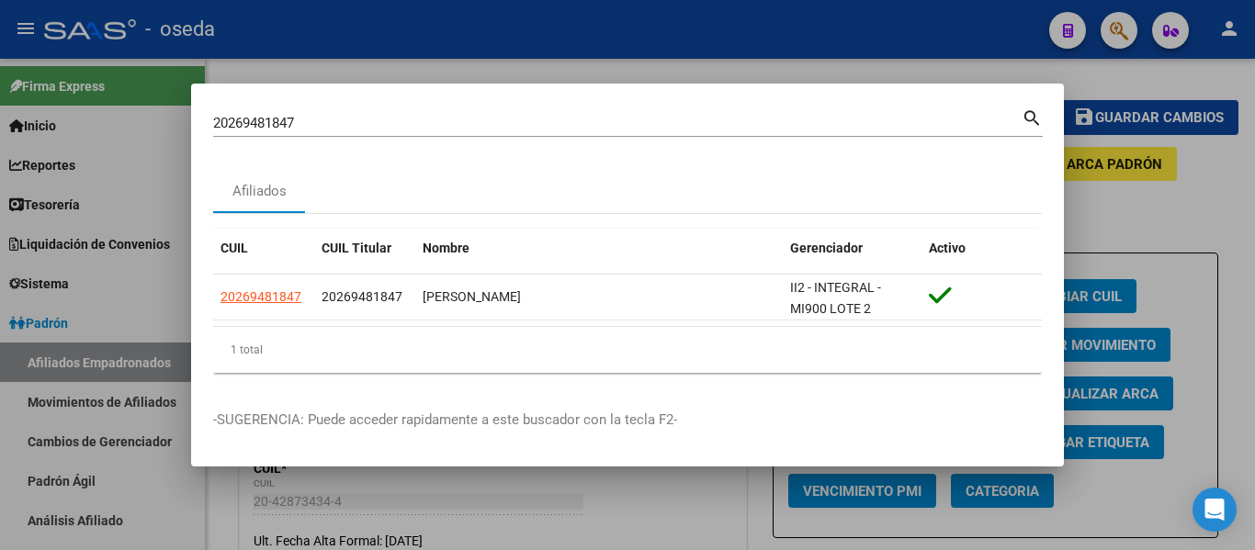
drag, startPoint x: 331, startPoint y: 112, endPoint x: 186, endPoint y: 113, distance: 145.2
click at [186, 113] on div "20269481847 Buscar (apellido, dni, cuil, nro traspaso, cuit, obra social) searc…" at bounding box center [627, 275] width 1255 height 550
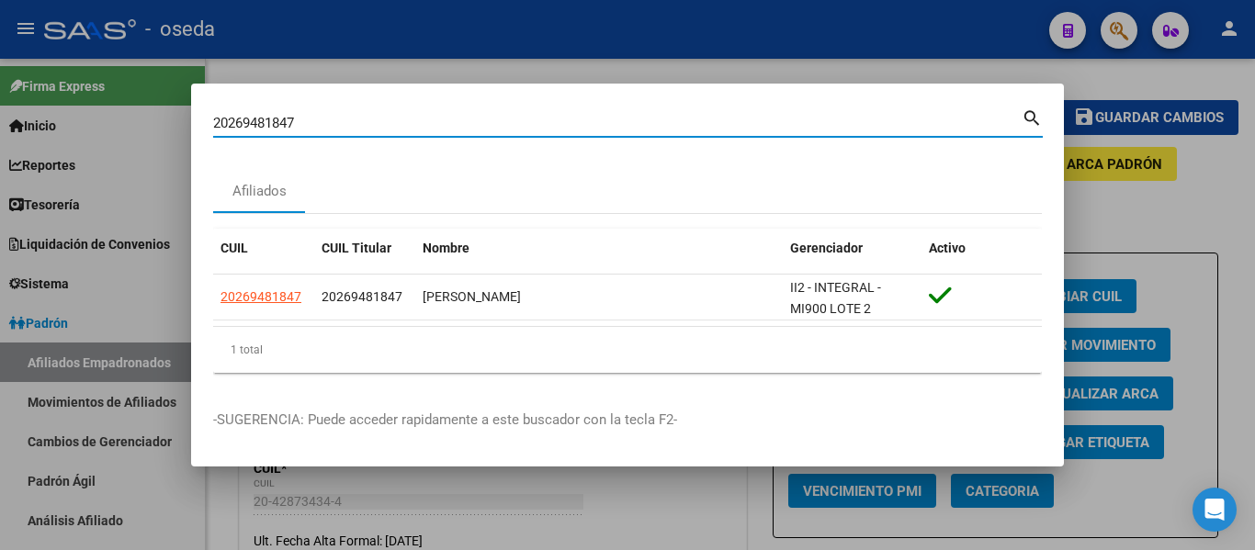
drag, startPoint x: 358, startPoint y: 119, endPoint x: 118, endPoint y: 126, distance: 240.8
click at [110, 136] on div "20269481847 Buscar (apellido, dni, cuil, nro traspaso, cuit, obra social) searc…" at bounding box center [627, 275] width 1255 height 550
paste input "7461903253"
type input "27461903253"
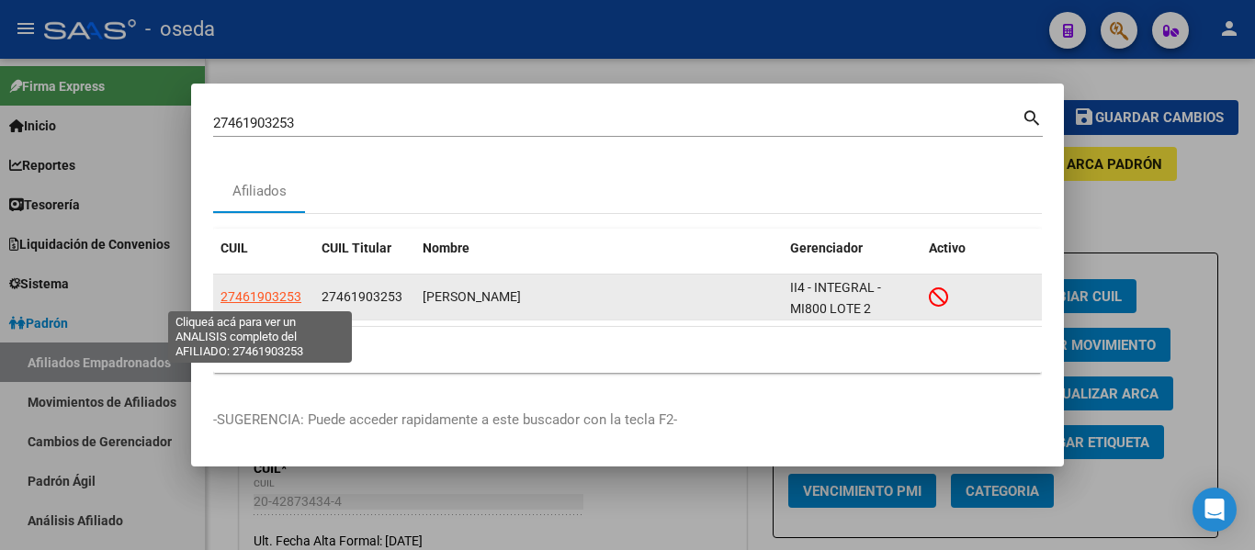
click at [271, 294] on span "27461903253" at bounding box center [261, 296] width 81 height 15
type textarea "27461903253"
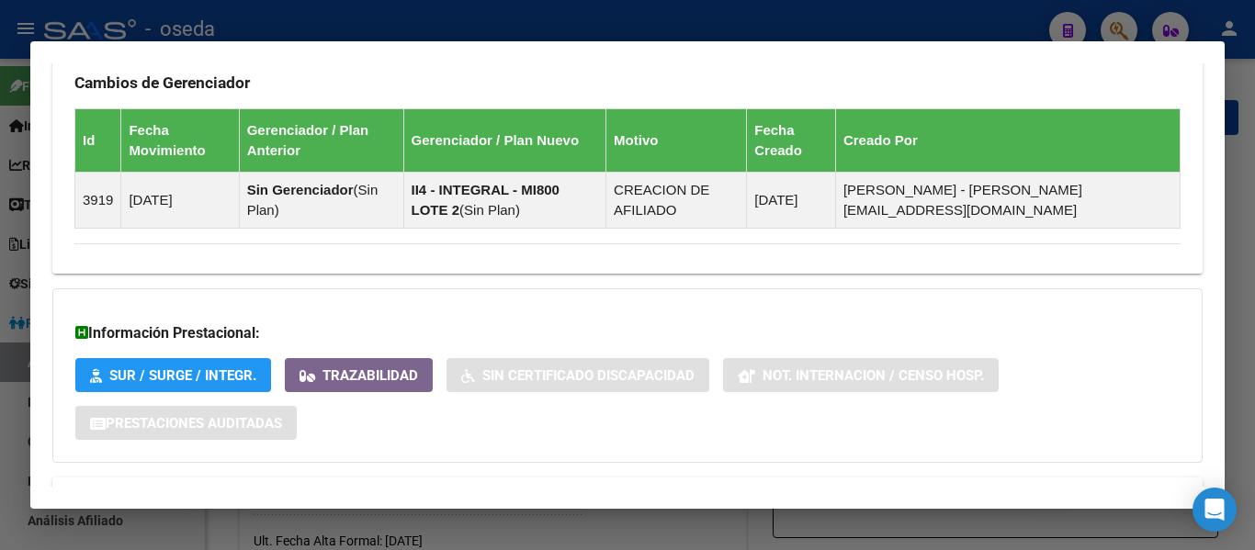
scroll to position [1236, 0]
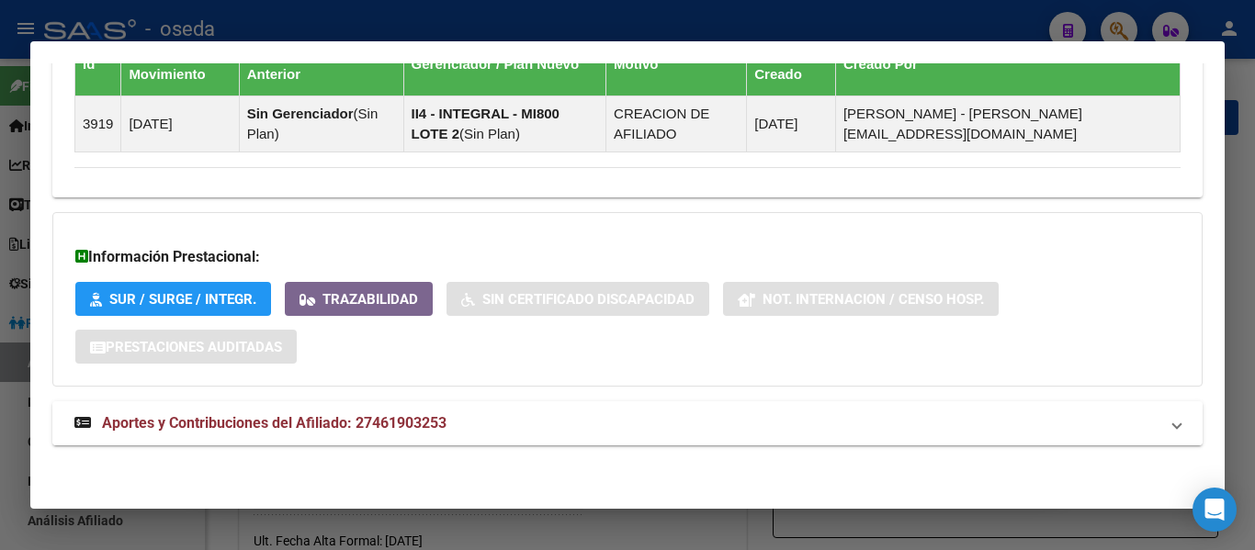
click at [409, 424] on span "Aportes y Contribuciones del Afiliado: 27461903253" at bounding box center [274, 422] width 345 height 17
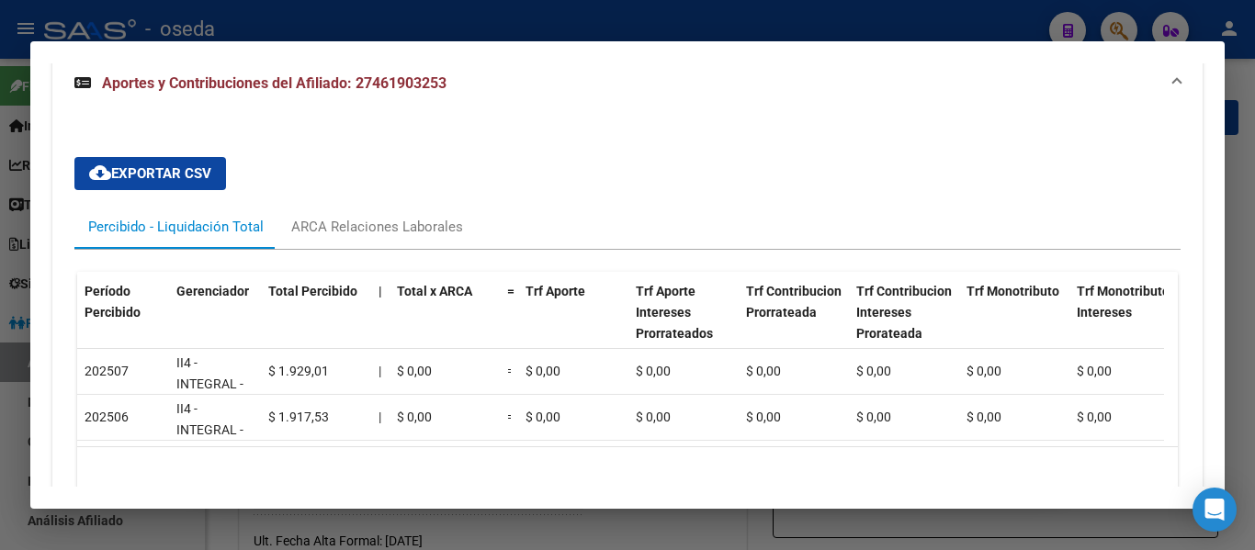
scroll to position [1505, 0]
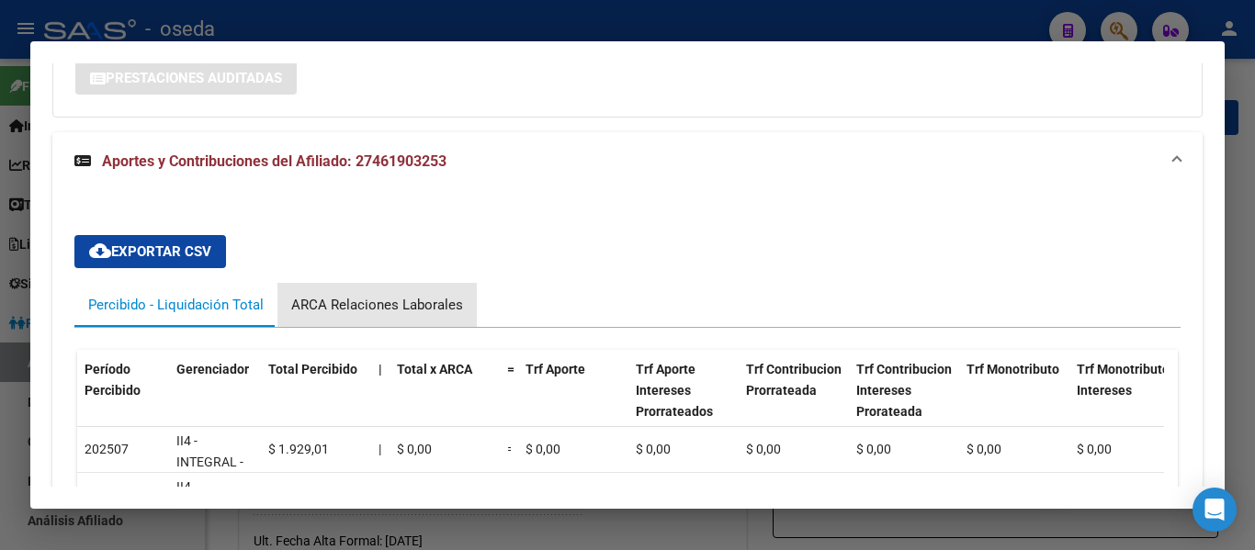
click at [379, 310] on div "ARCA Relaciones Laborales" at bounding box center [377, 305] width 172 height 20
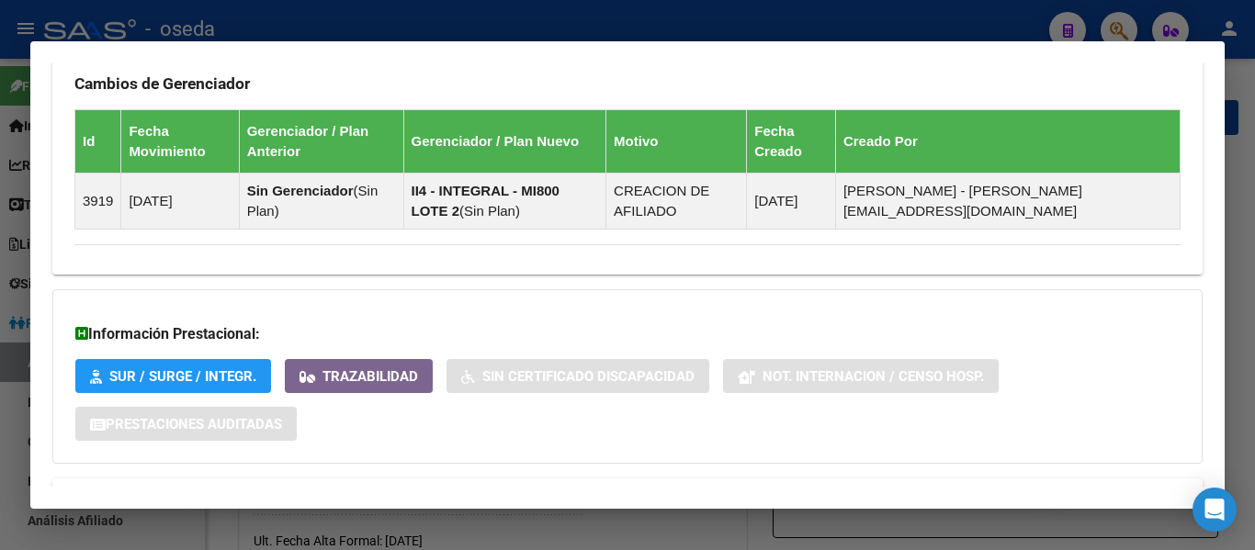
scroll to position [1137, 0]
